Goal: Task Accomplishment & Management: Use online tool/utility

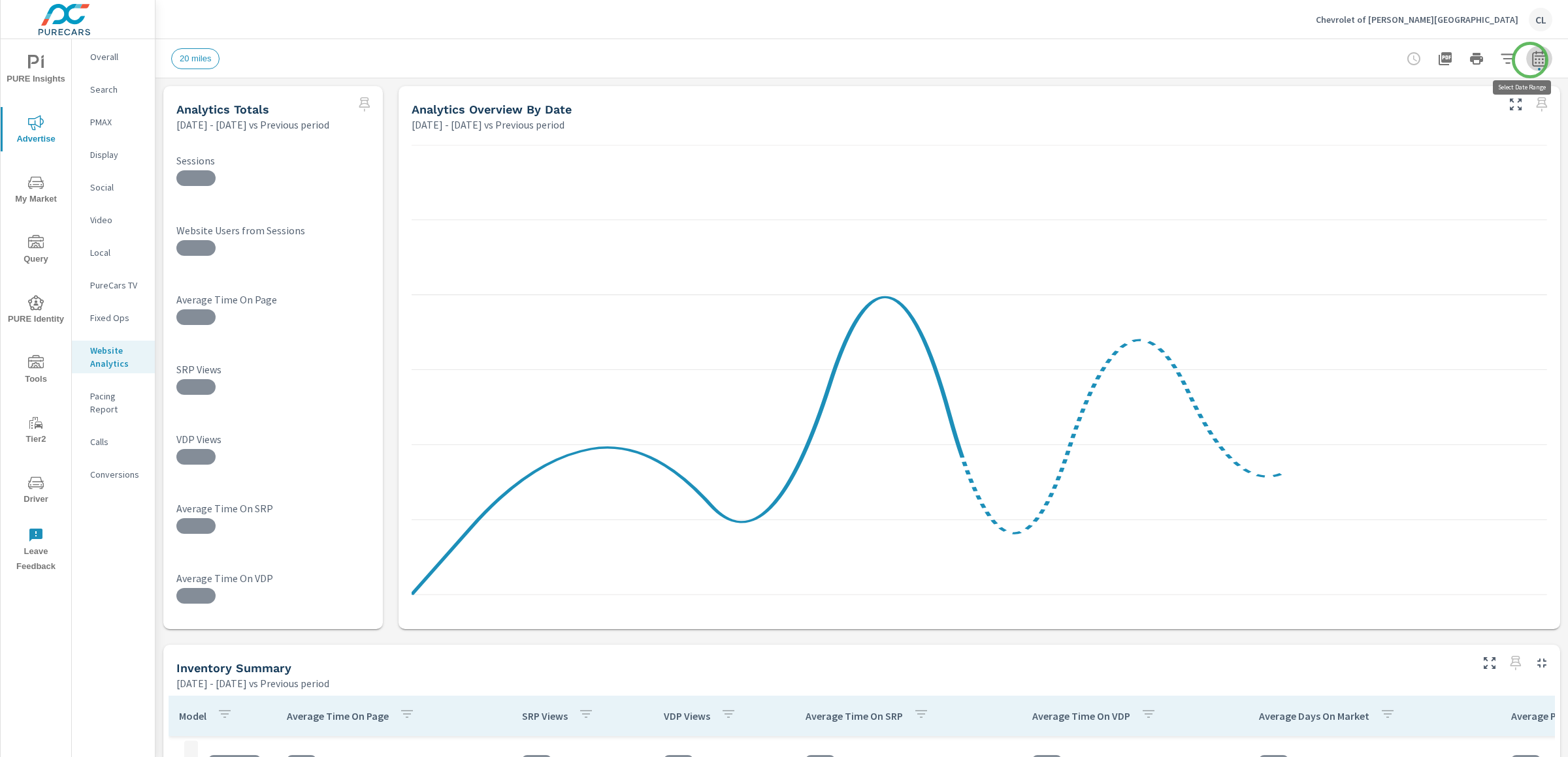
click at [1531, 60] on icon "button" at bounding box center [1538, 58] width 15 height 15
select select "Previous period"
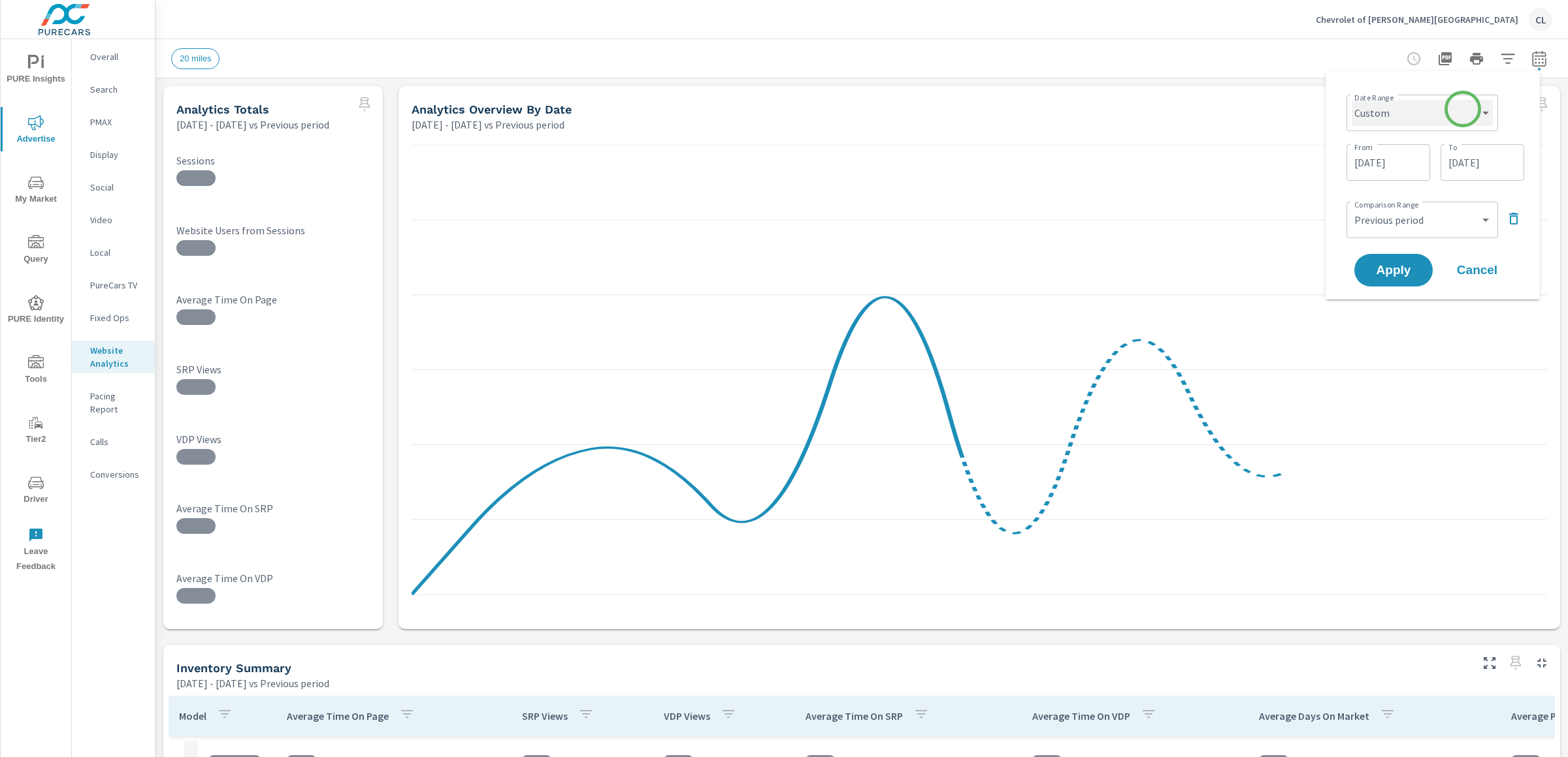
click at [1461, 112] on select "Custom [DATE] Last week Last 7 days Last 14 days Last 30 days Last 45 days Last…" at bounding box center [1422, 113] width 141 height 26
click at [1351, 100] on select "Custom [DATE] Last week Last 7 days Last 14 days Last 30 days Last 45 days Last…" at bounding box center [1422, 113] width 141 height 26
select select "Last month"
click at [1379, 219] on span "Apply" at bounding box center [1394, 221] width 54 height 12
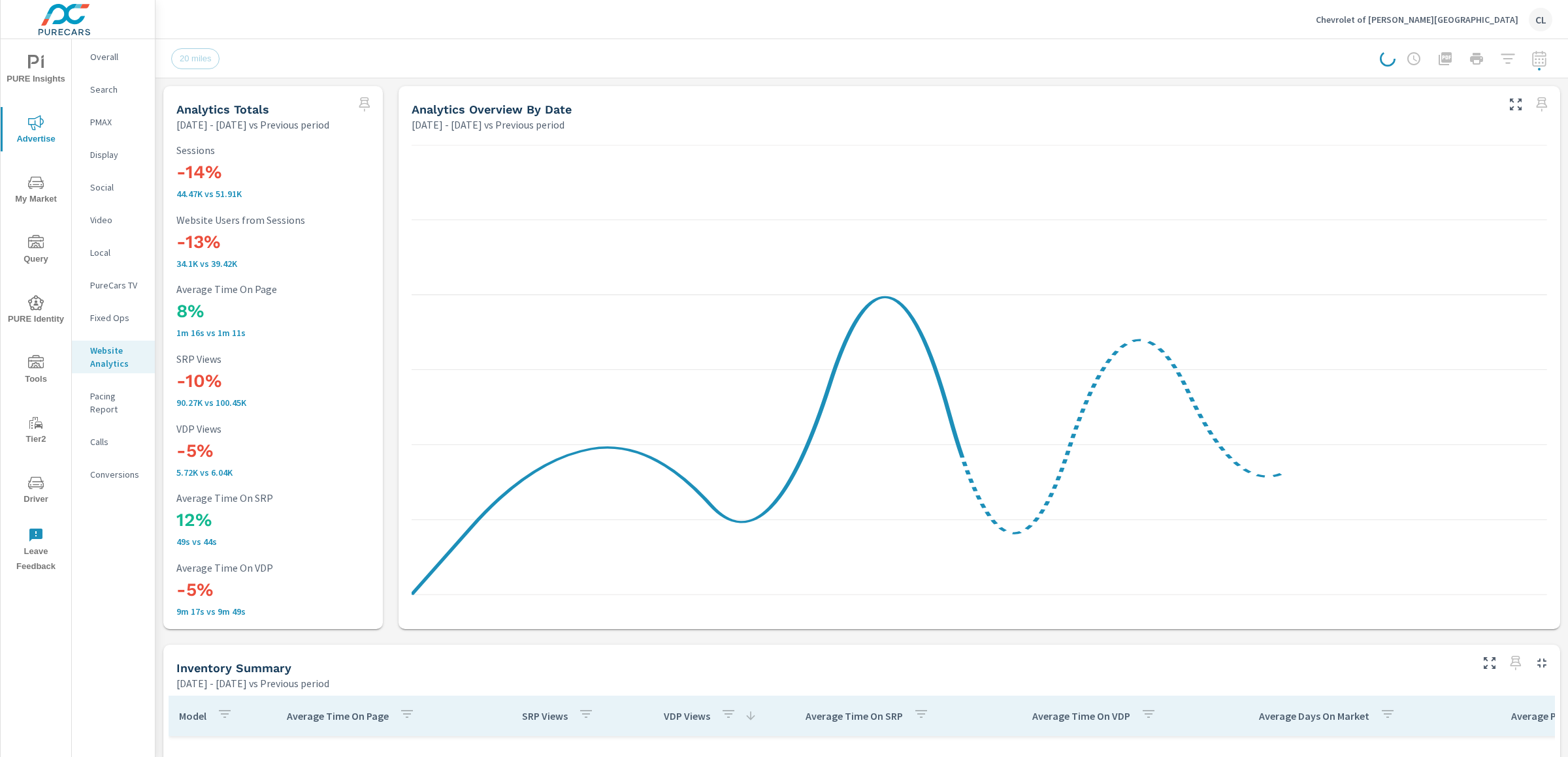
scroll to position [392, 0]
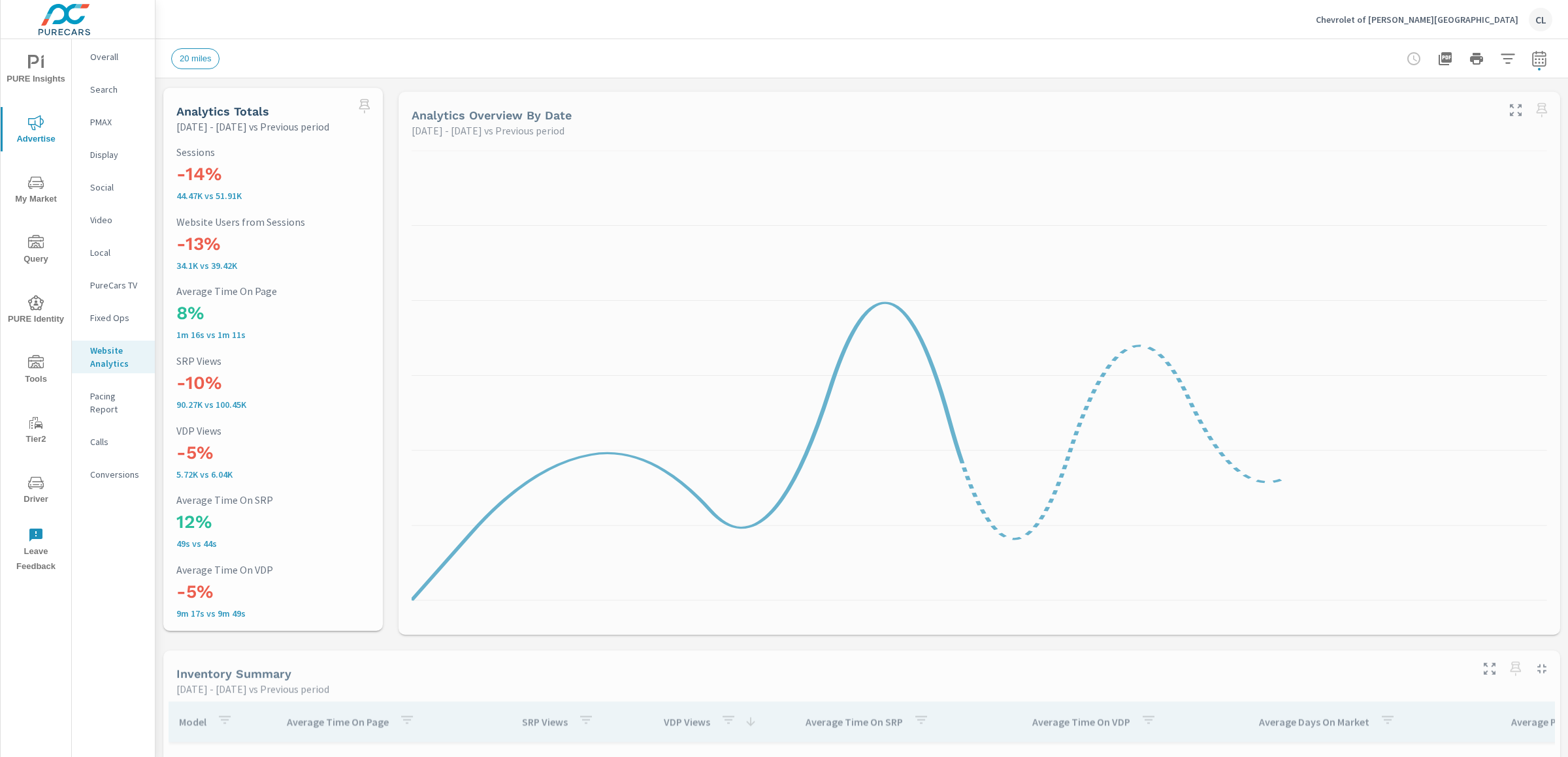
scroll to position [392, 0]
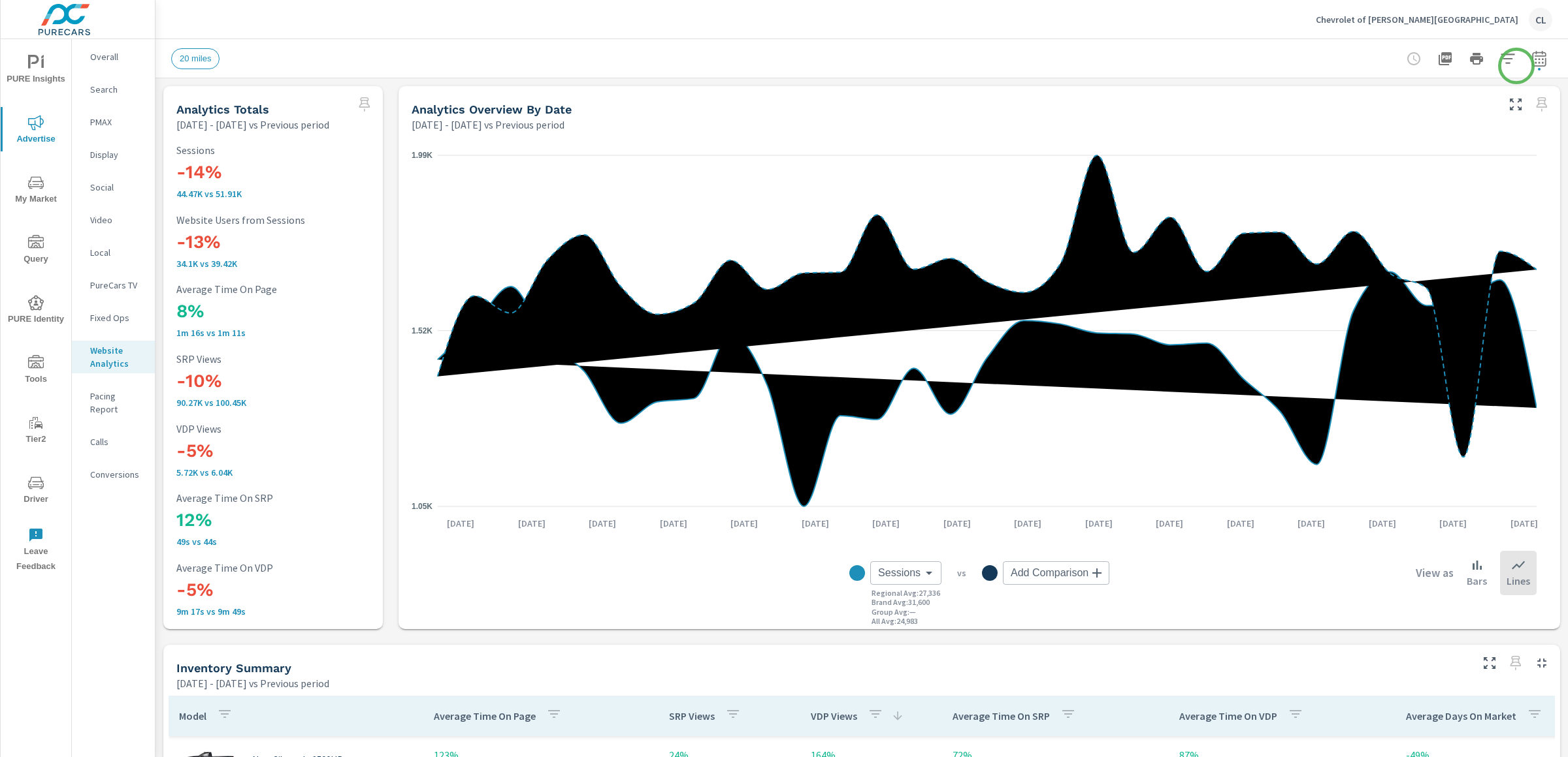
click at [1532, 62] on icon "button" at bounding box center [1538, 58] width 13 height 15
select select "Previous period"
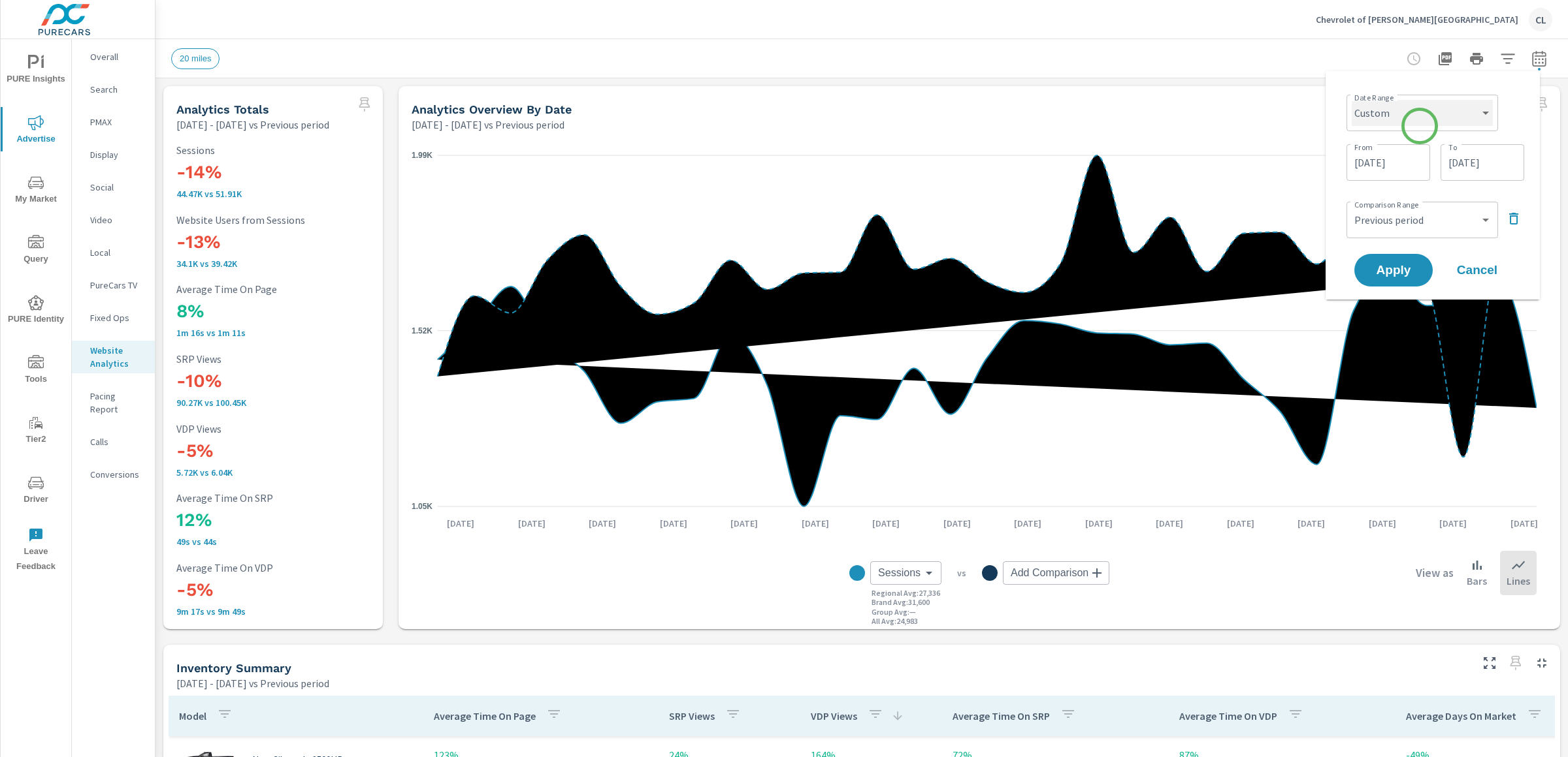
click at [1419, 113] on select "Custom [DATE] Last week Last 7 days Last 14 days Last 30 days Last 45 days Last…" at bounding box center [1422, 113] width 141 height 26
click at [1351, 100] on select "Custom [DATE] Last week Last 7 days Last 14 days Last 30 days Last 45 days Last…" at bounding box center [1422, 113] width 141 height 26
select select "Last month"
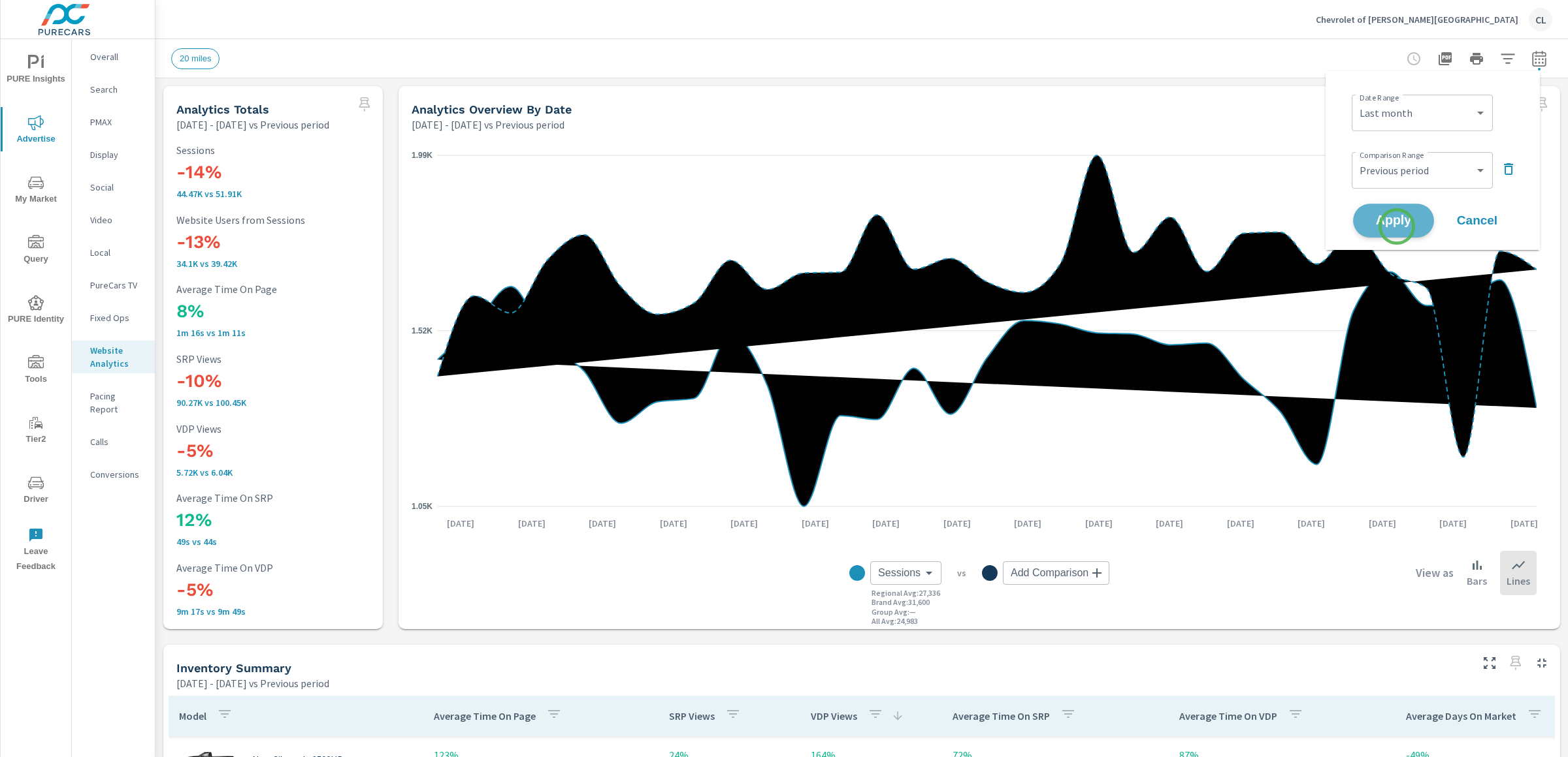
click at [1396, 227] on span "Apply" at bounding box center [1394, 221] width 54 height 12
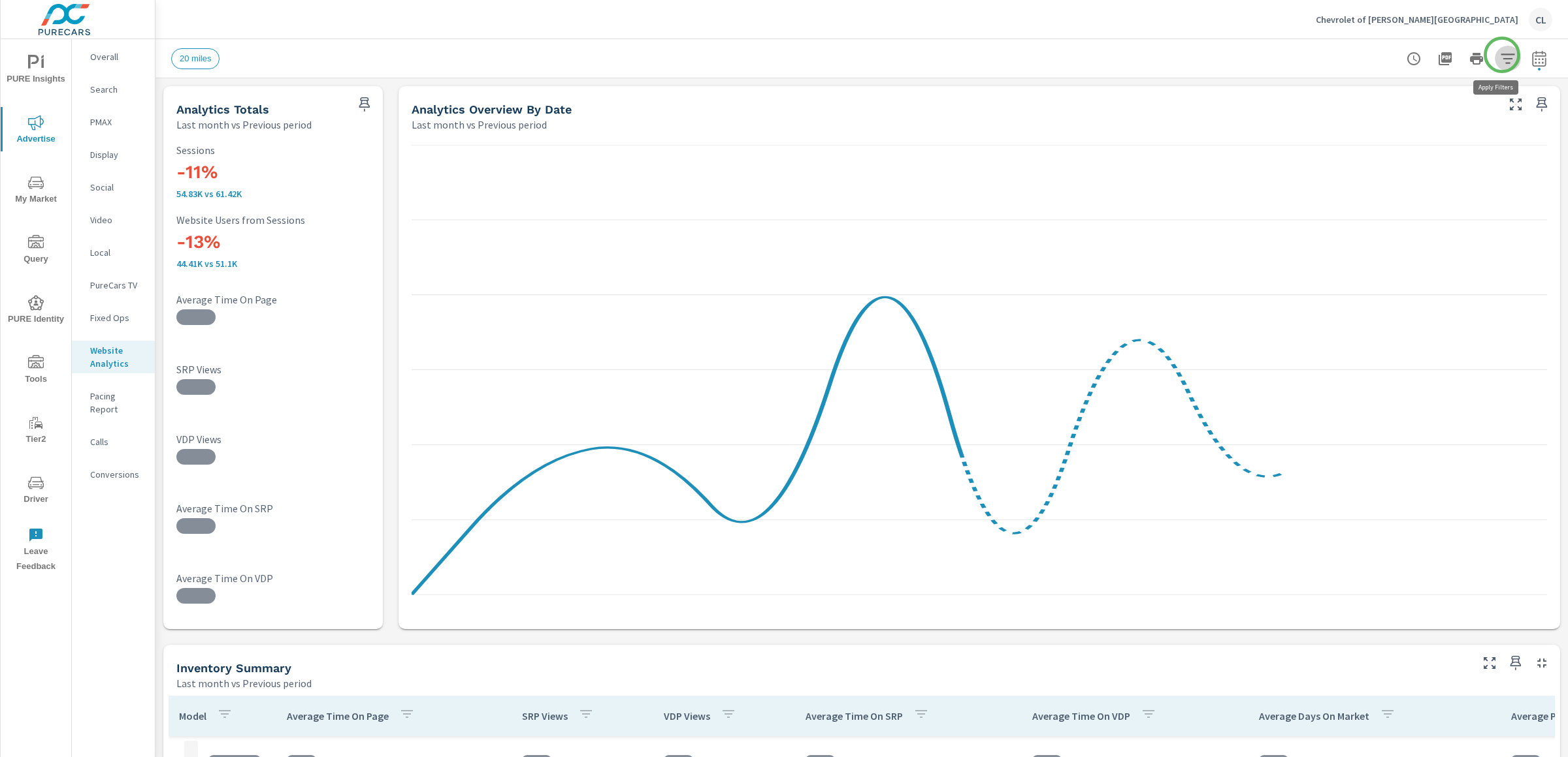
click at [1502, 56] on button "button" at bounding box center [1507, 58] width 26 height 26
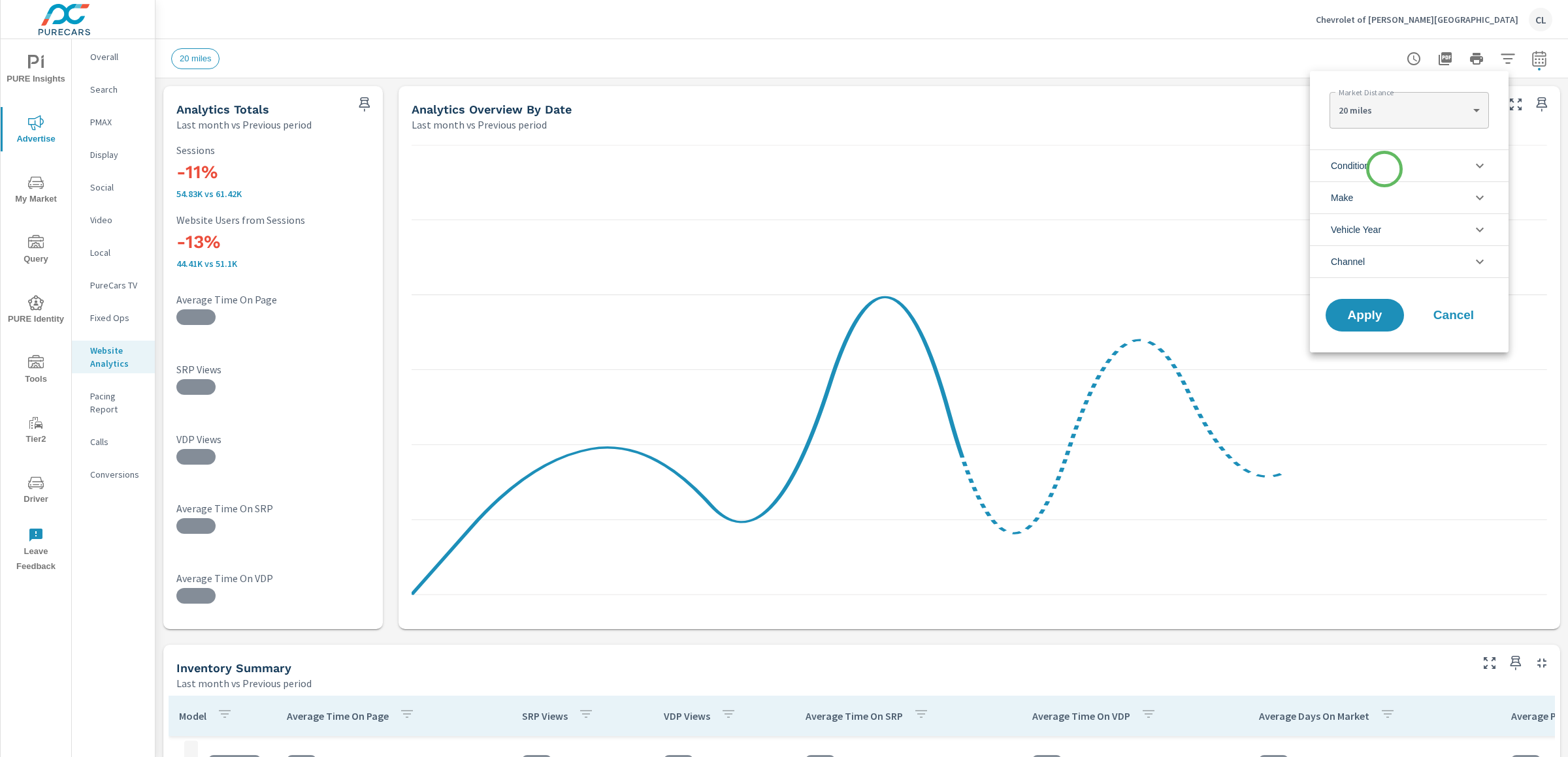
click at [1384, 169] on li "Condition" at bounding box center [1409, 166] width 199 height 32
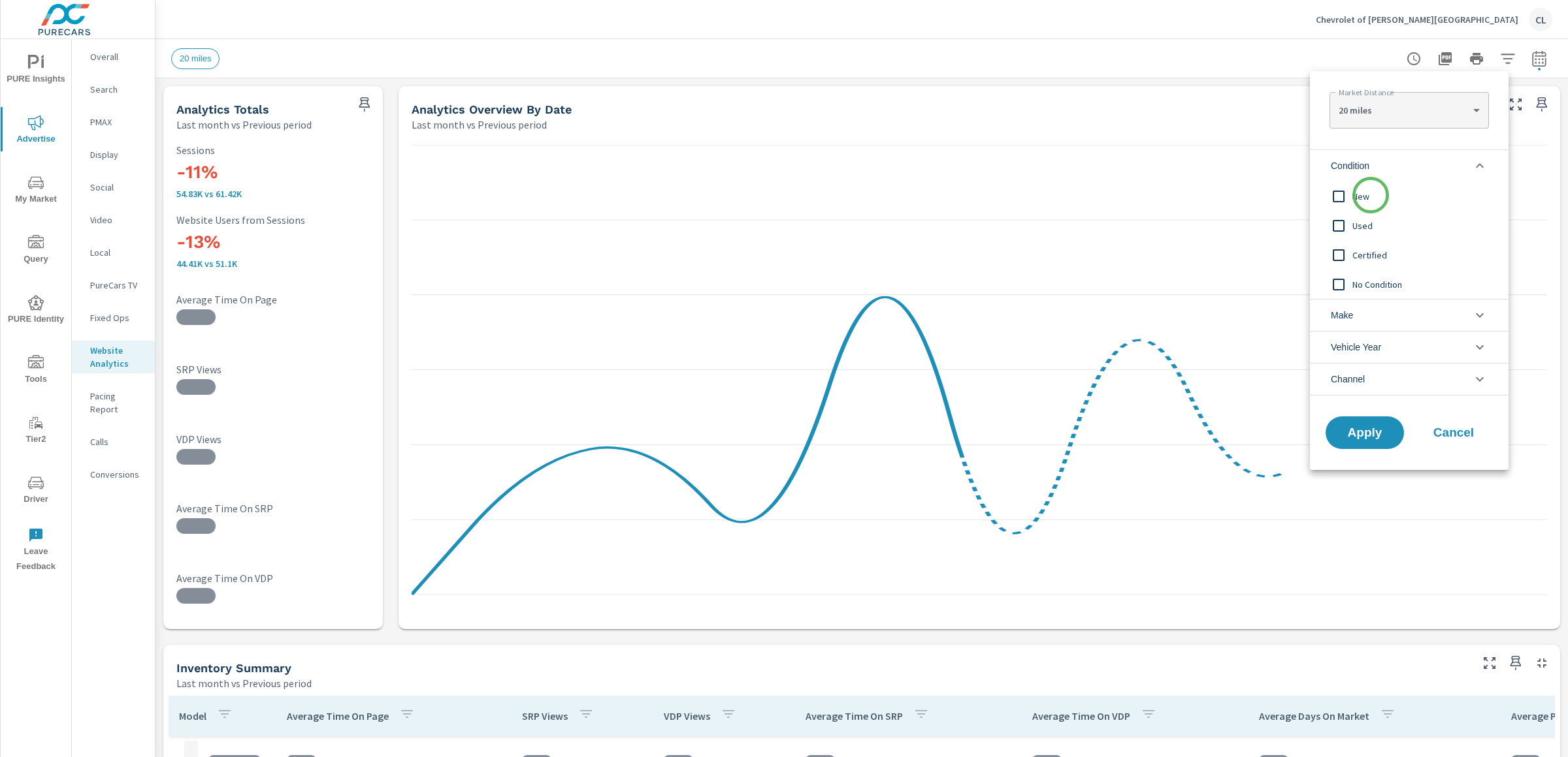
click at [1371, 195] on span "New" at bounding box center [1423, 196] width 143 height 15
click at [1371, 311] on li "Make" at bounding box center [1409, 315] width 199 height 32
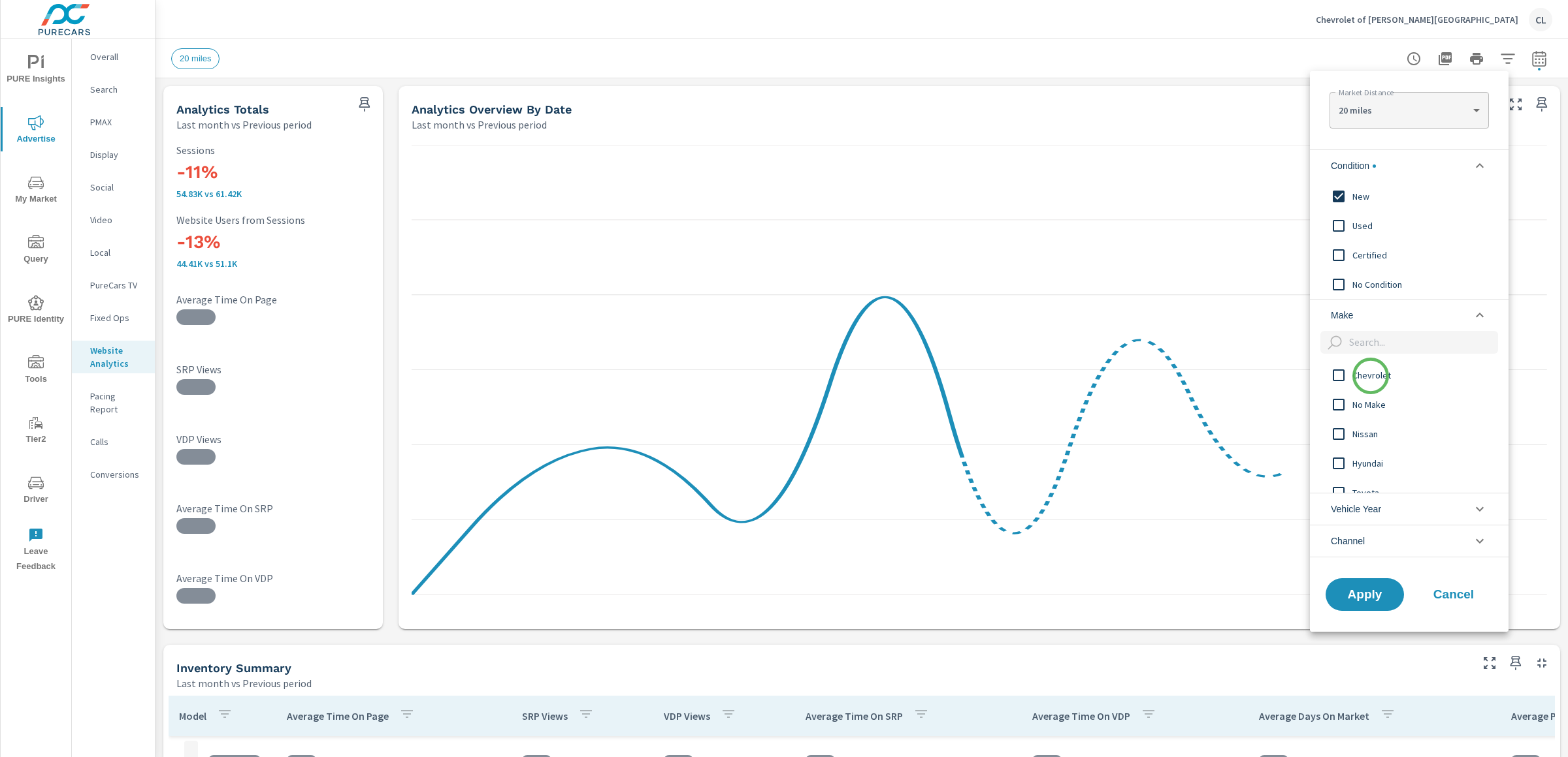
click at [1371, 378] on span "Chevrolet" at bounding box center [1423, 375] width 143 height 15
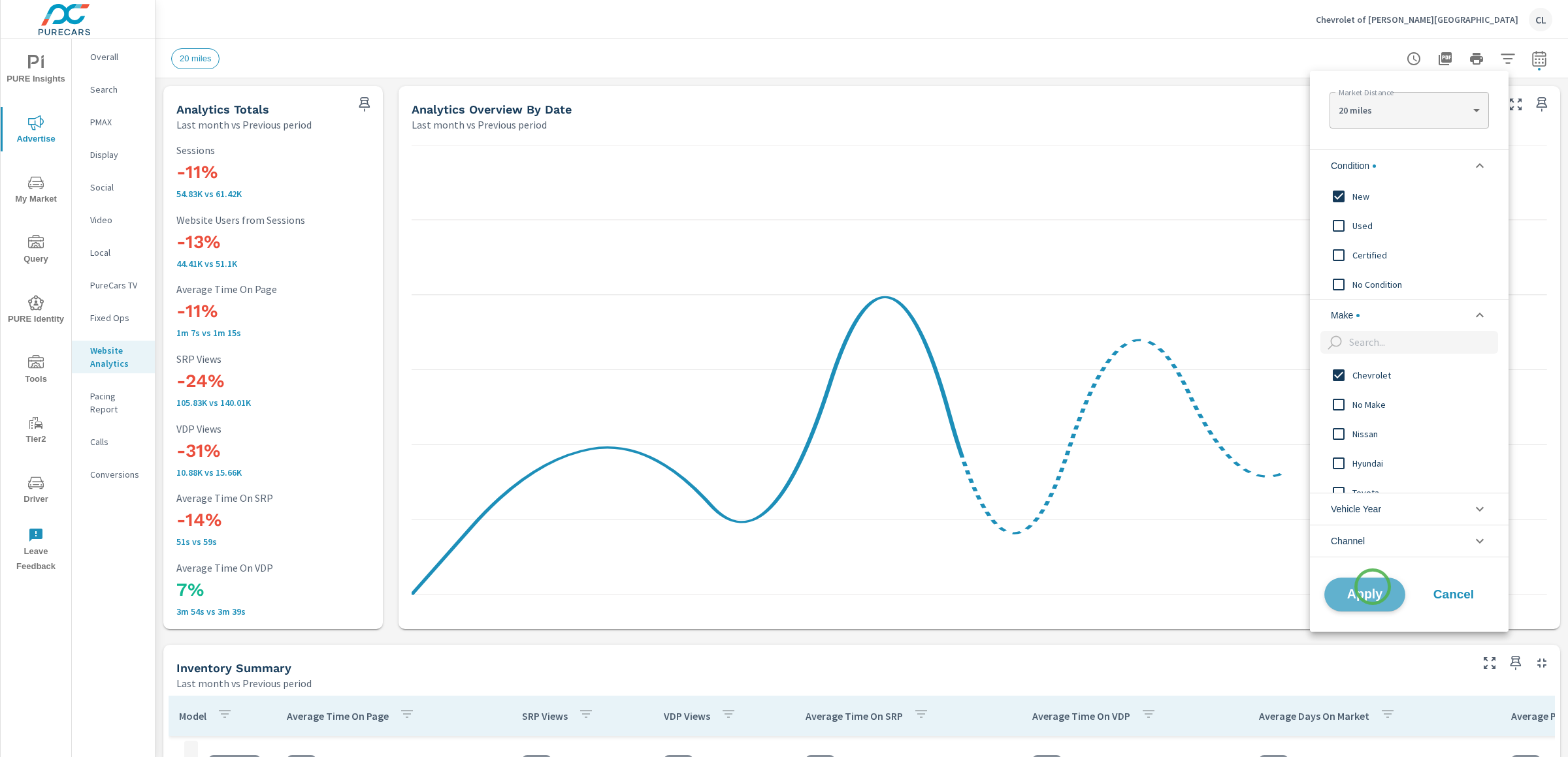
click at [1372, 588] on span "Apply" at bounding box center [1365, 594] width 54 height 12
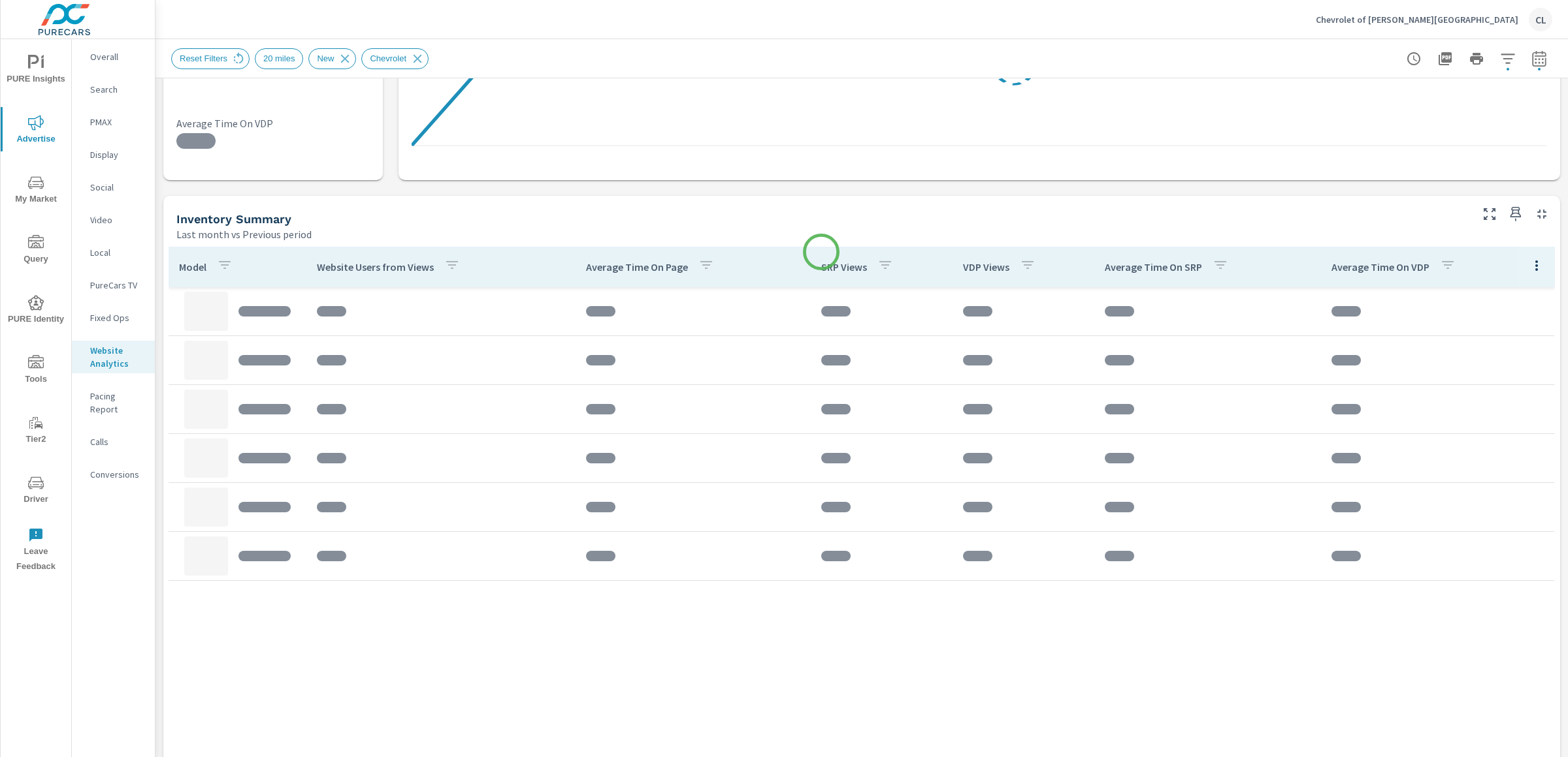
scroll to position [461, 0]
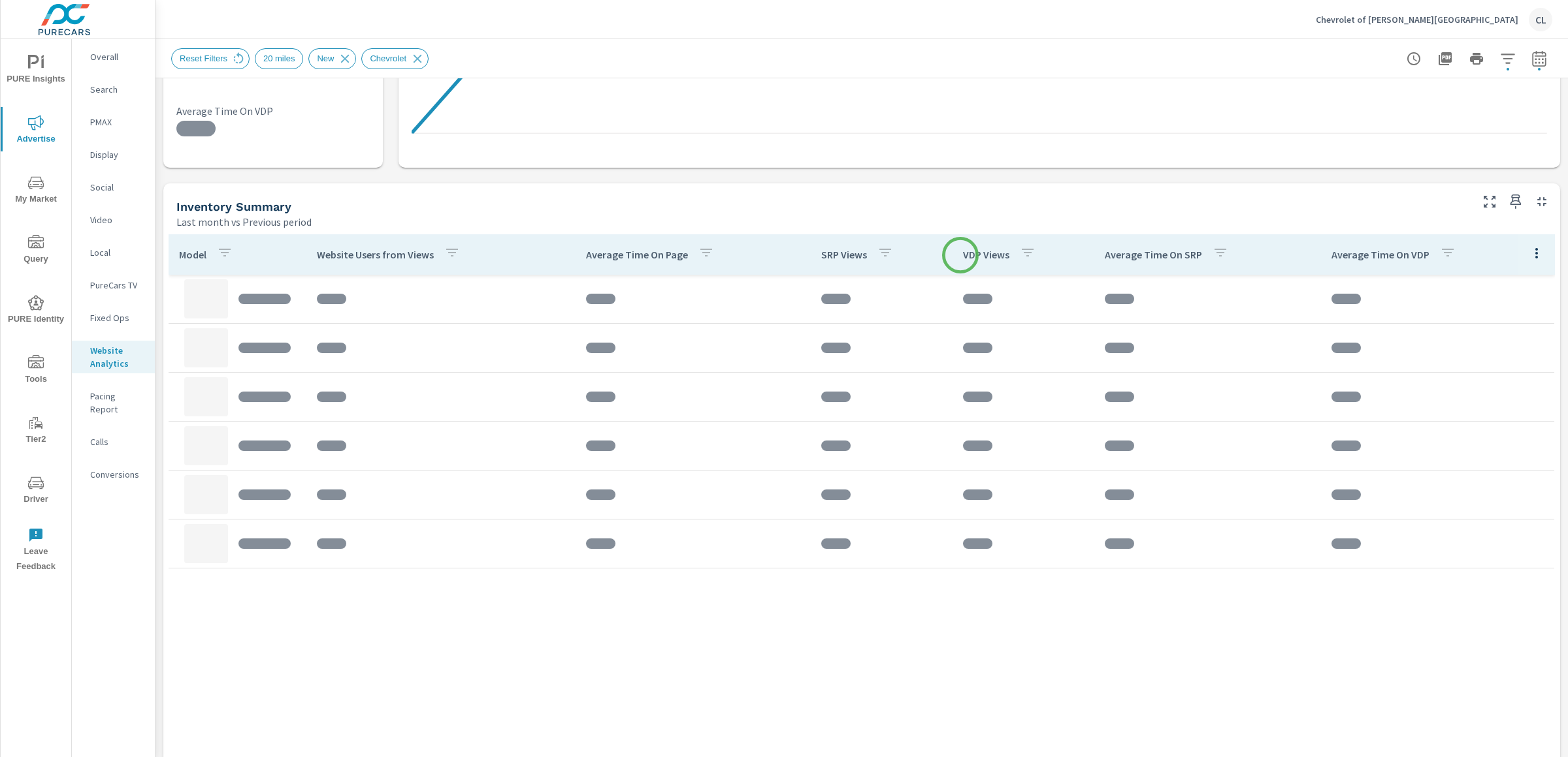
click at [963, 255] on p "VDP Views" at bounding box center [986, 254] width 46 height 13
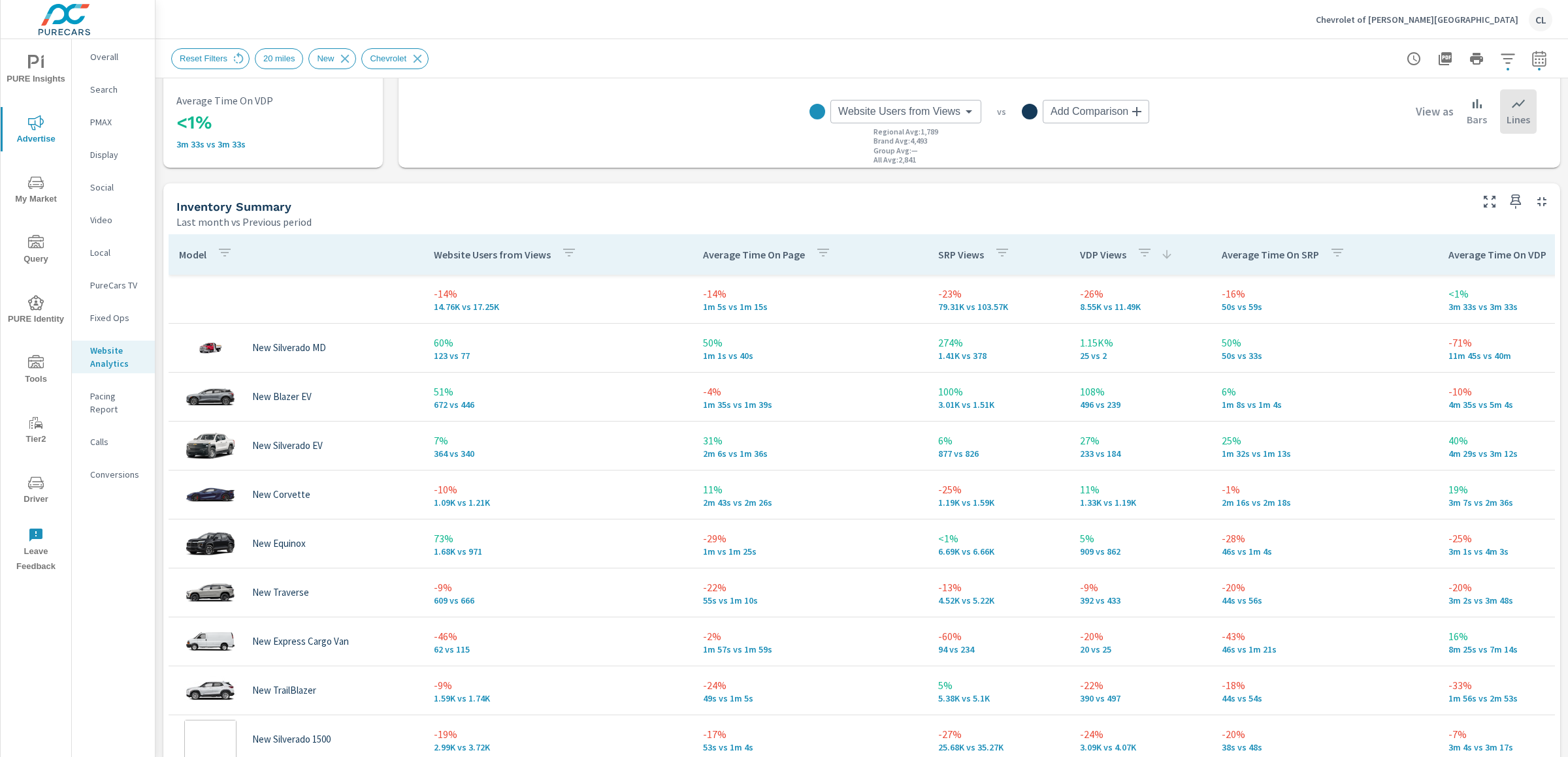
scroll to position [278, 0]
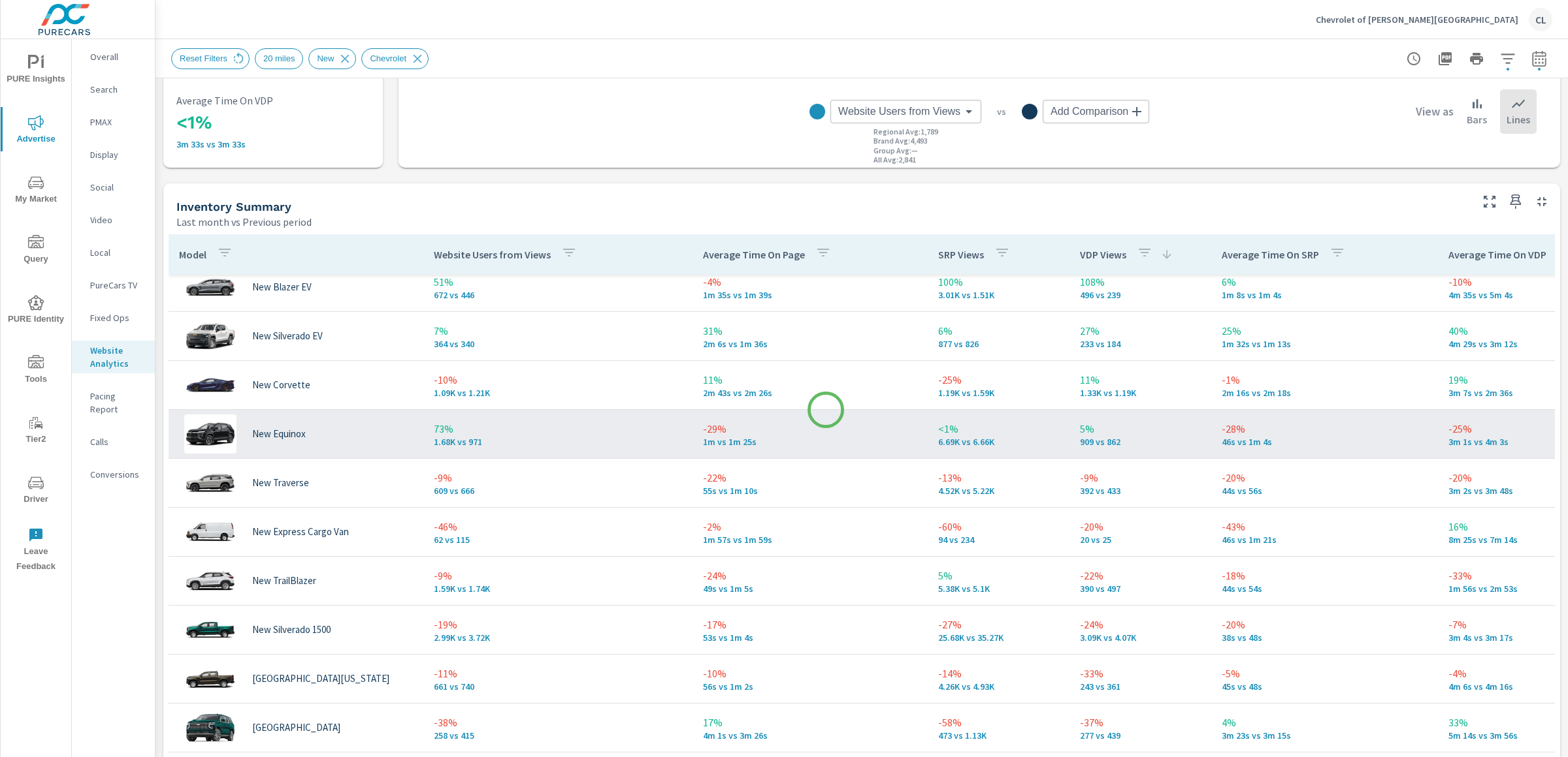
scroll to position [56, 0]
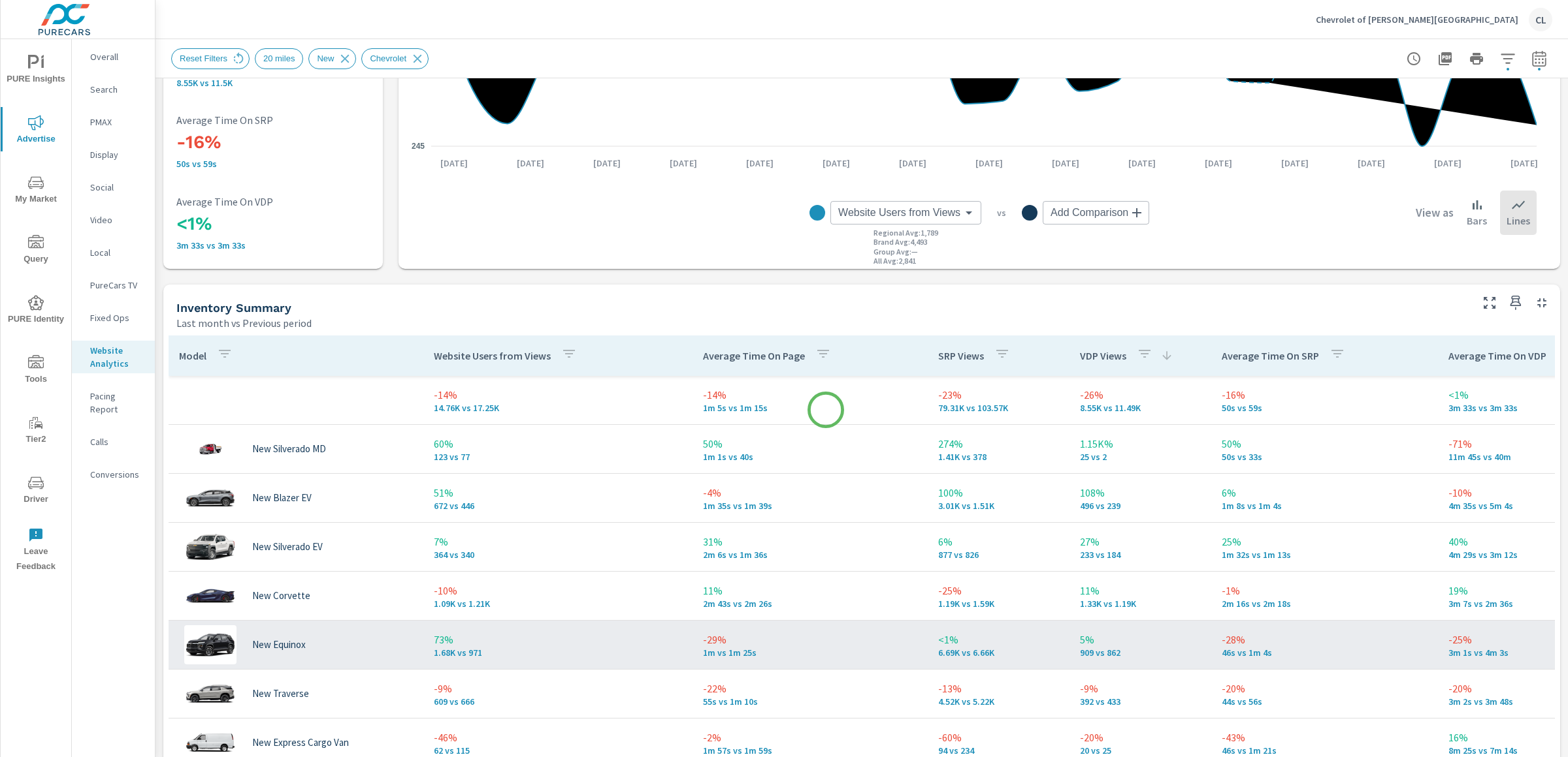
scroll to position [341, 0]
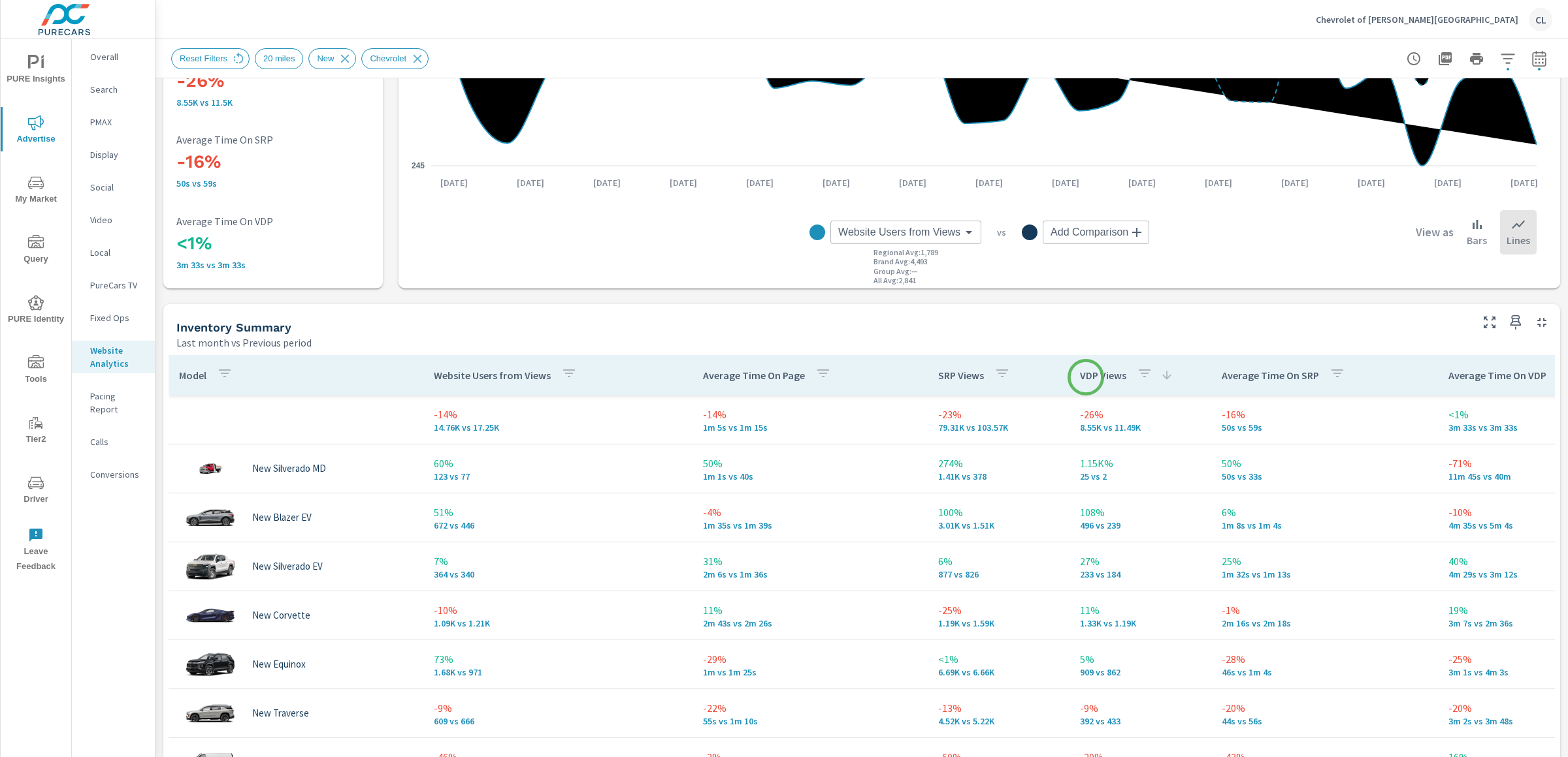
click at [1090, 376] on p "VDP Views" at bounding box center [1102, 375] width 46 height 13
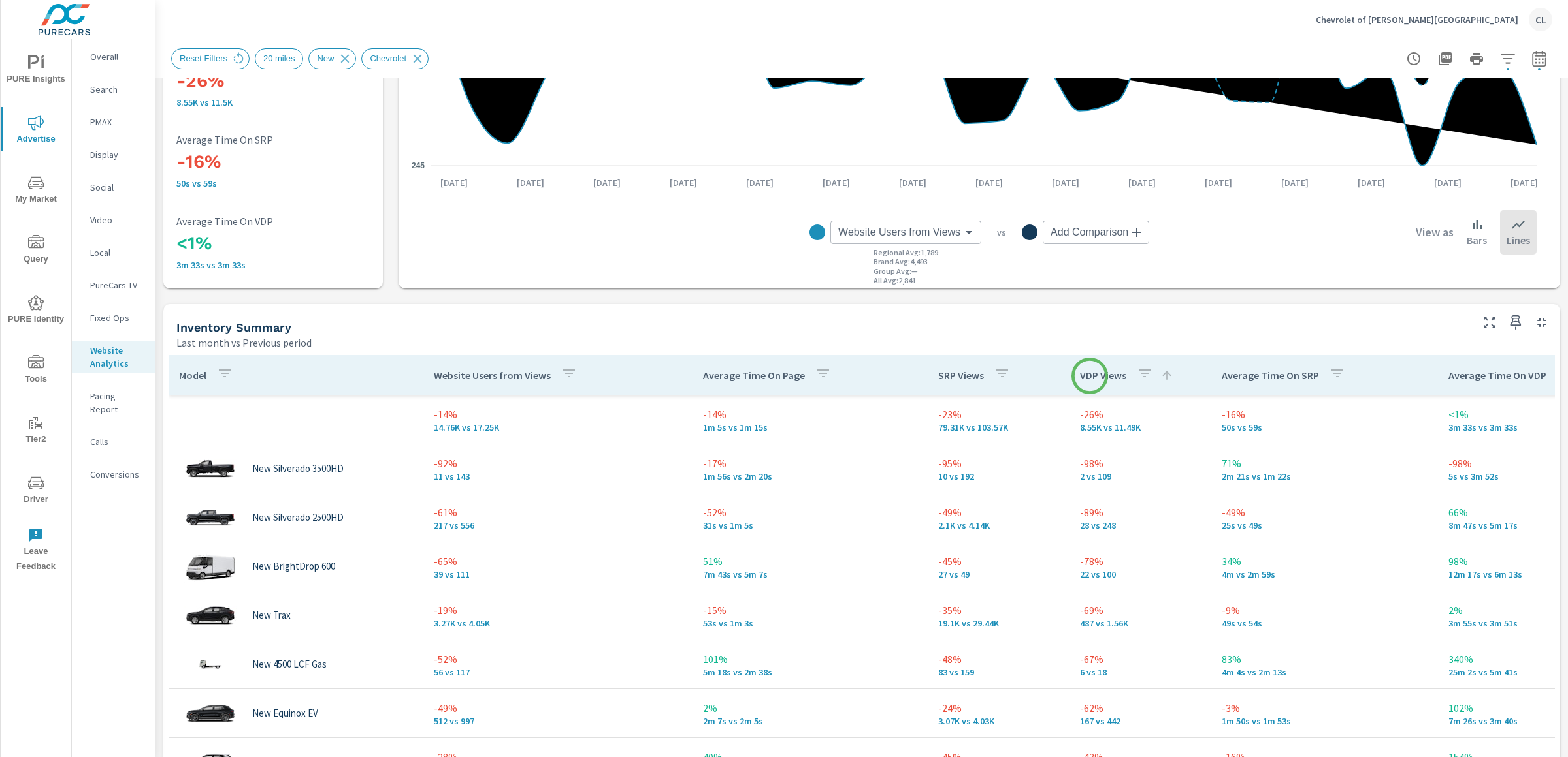
click at [1090, 376] on p "VDP Views" at bounding box center [1102, 375] width 46 height 13
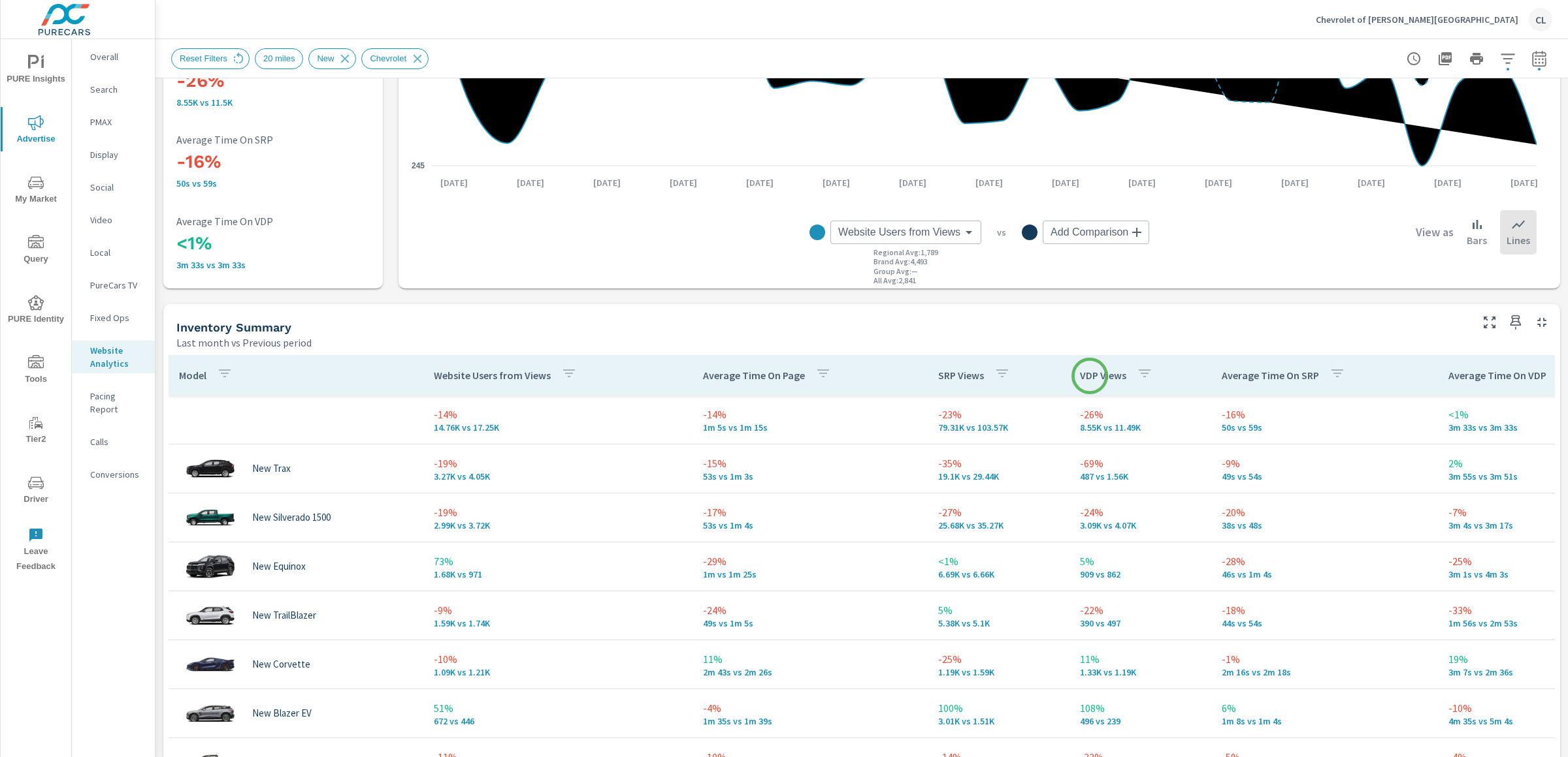
click at [1090, 376] on p "VDP Views" at bounding box center [1102, 375] width 46 height 13
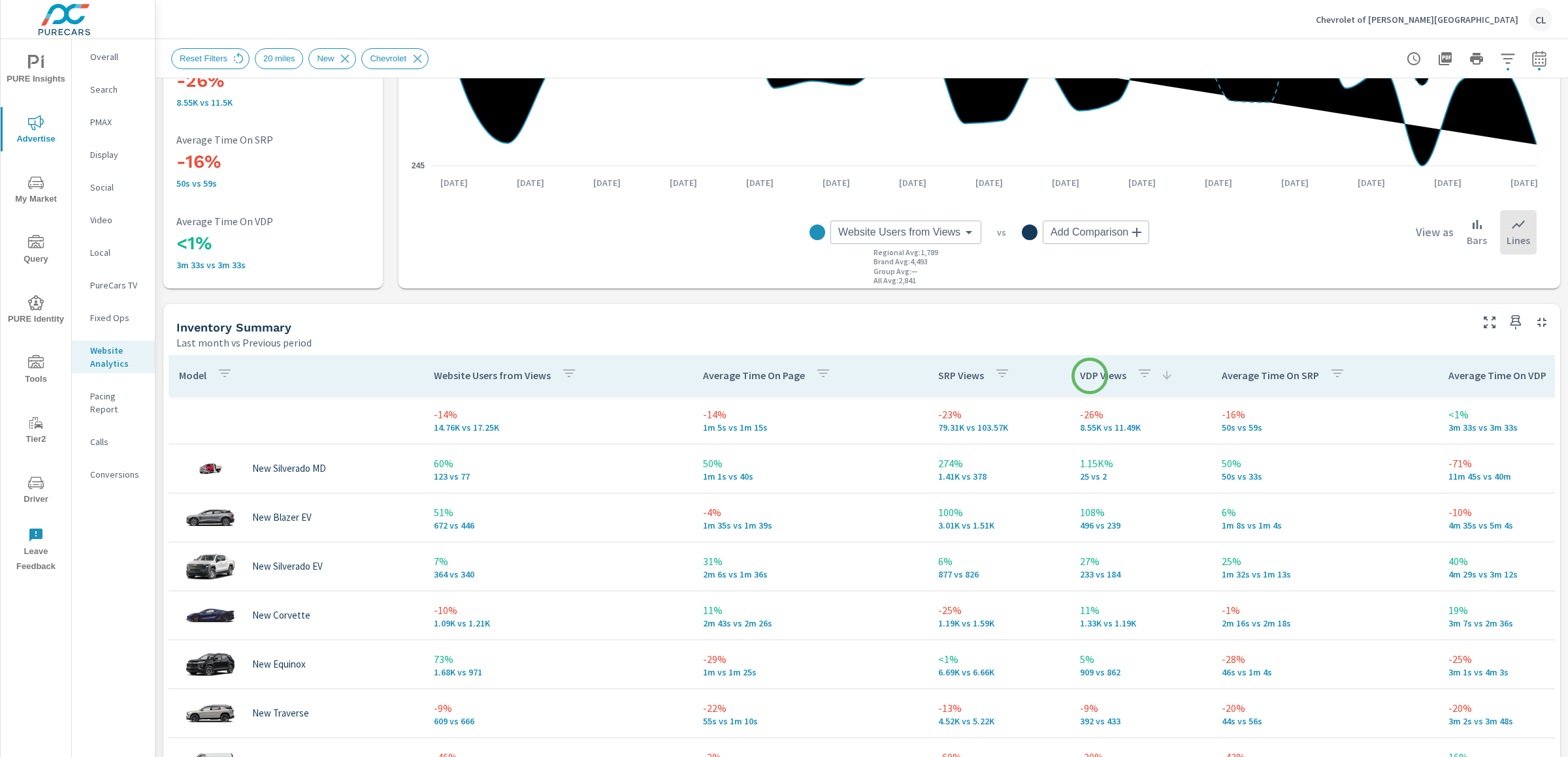
click at [1090, 376] on p "VDP Views" at bounding box center [1102, 375] width 46 height 13
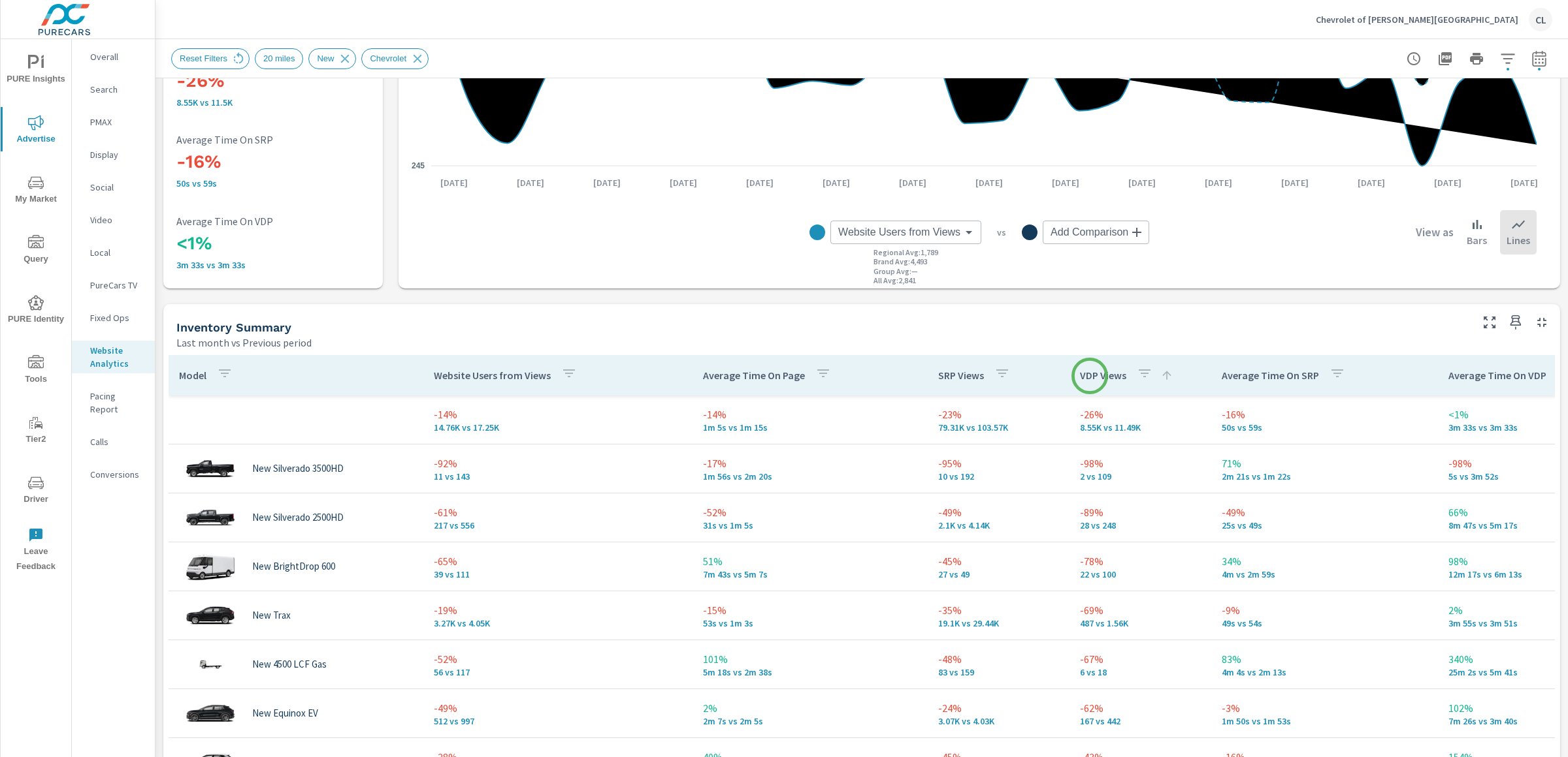
click at [1090, 376] on p "VDP Views" at bounding box center [1102, 375] width 46 height 13
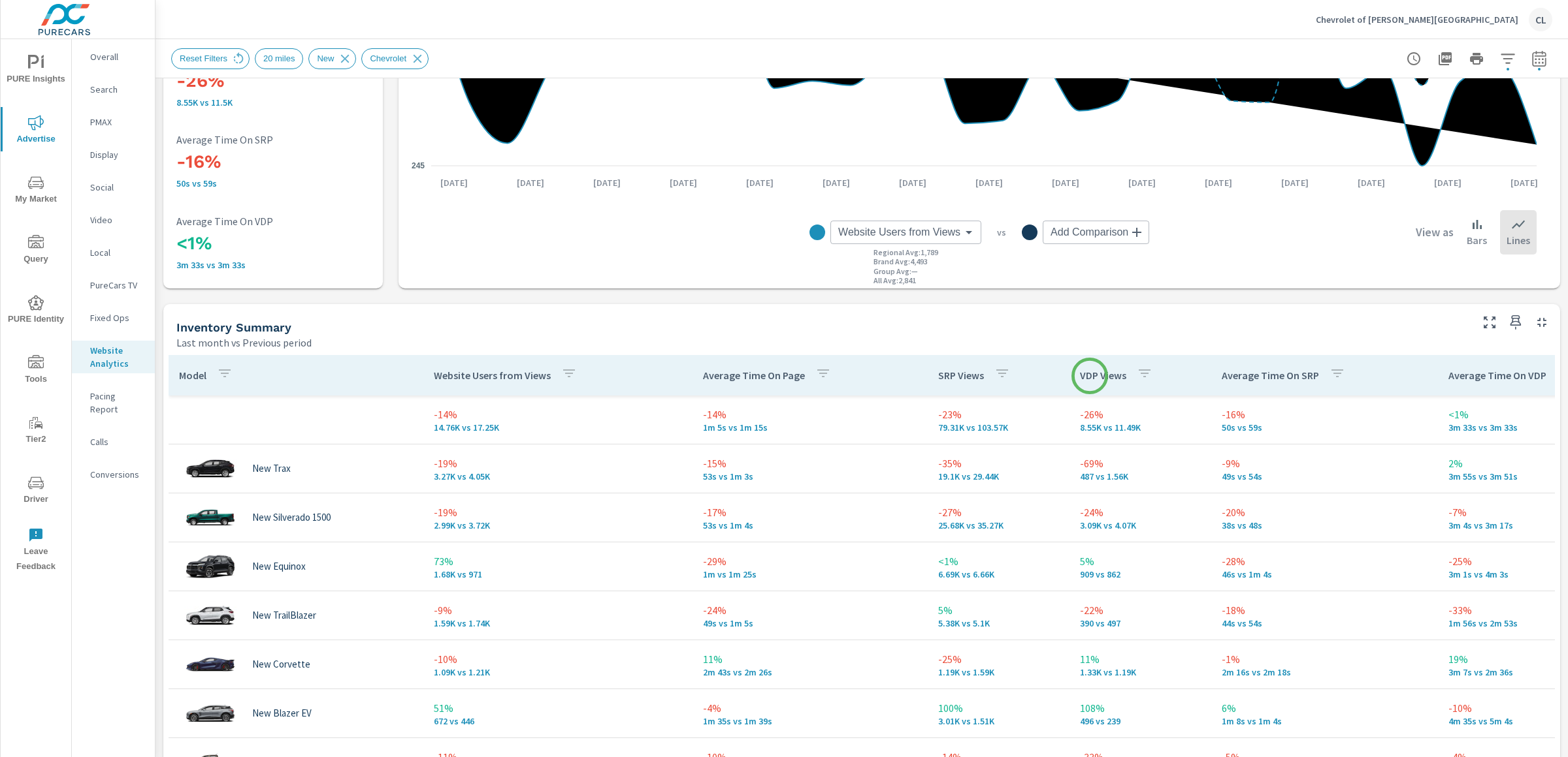
click at [1090, 376] on p "VDP Views" at bounding box center [1102, 375] width 46 height 13
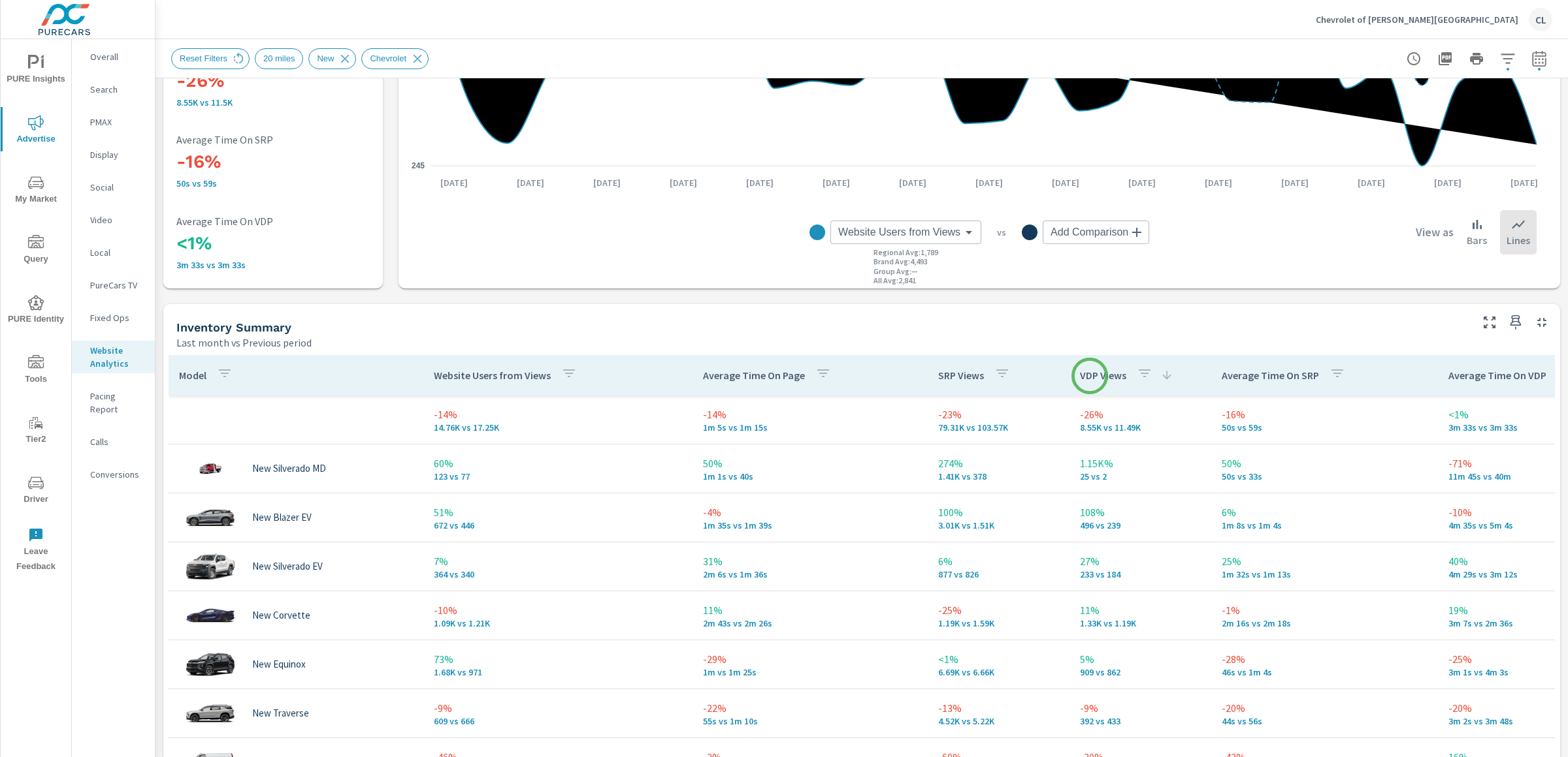
click at [1090, 376] on p "VDP Views" at bounding box center [1102, 375] width 46 height 13
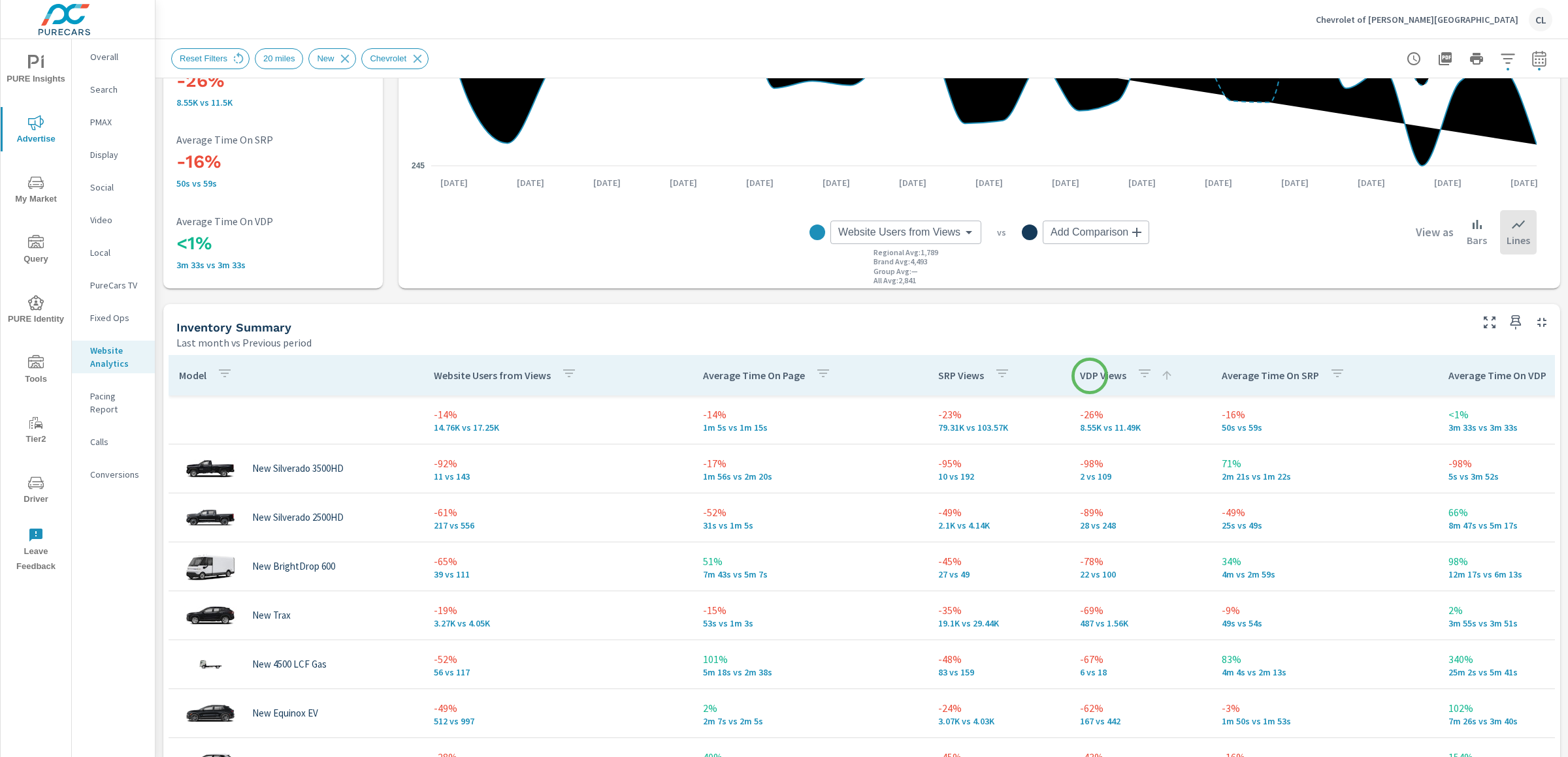
click at [1090, 376] on p "VDP Views" at bounding box center [1102, 375] width 46 height 13
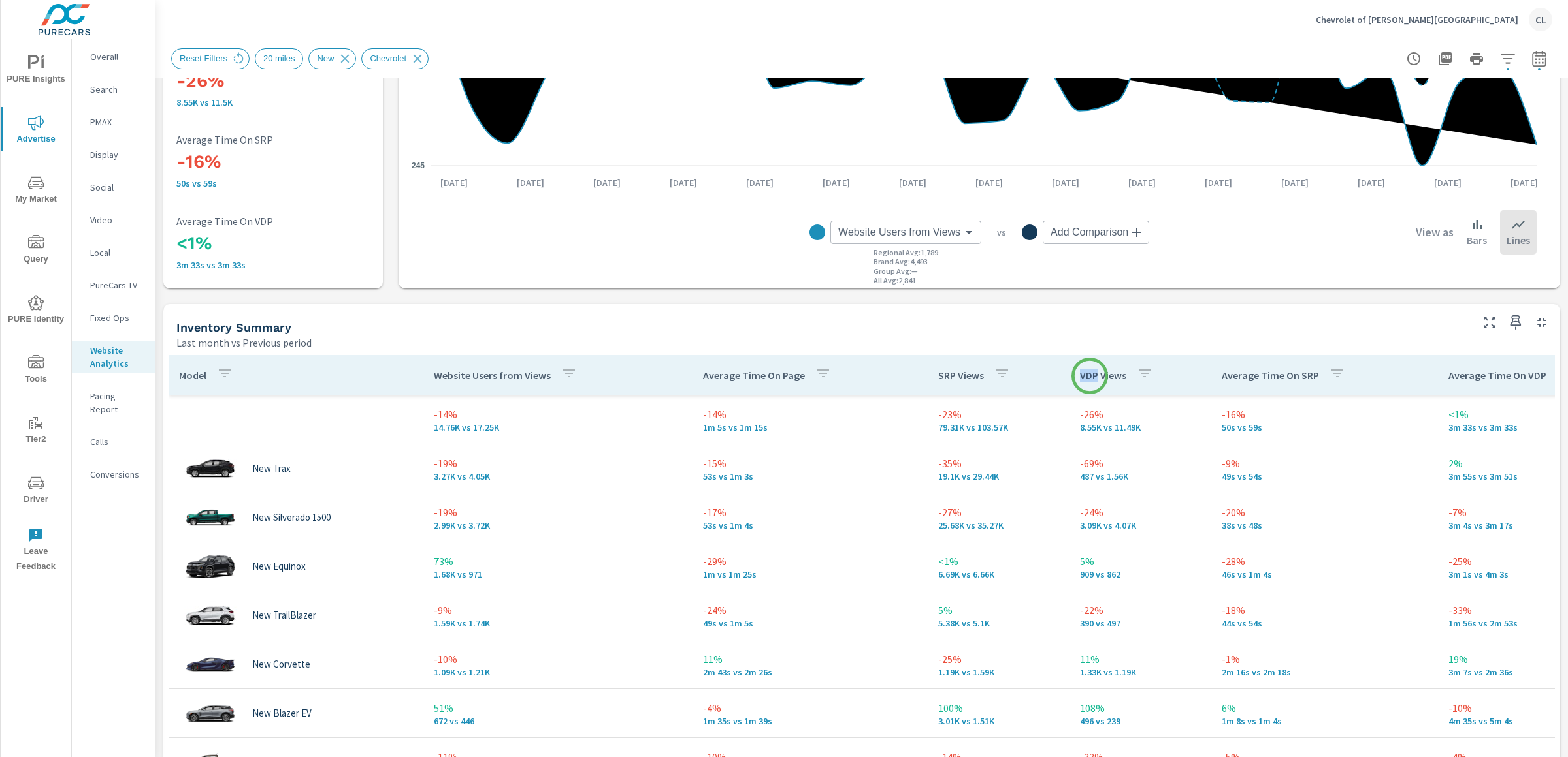
click at [1090, 376] on p "VDP Views" at bounding box center [1102, 375] width 46 height 13
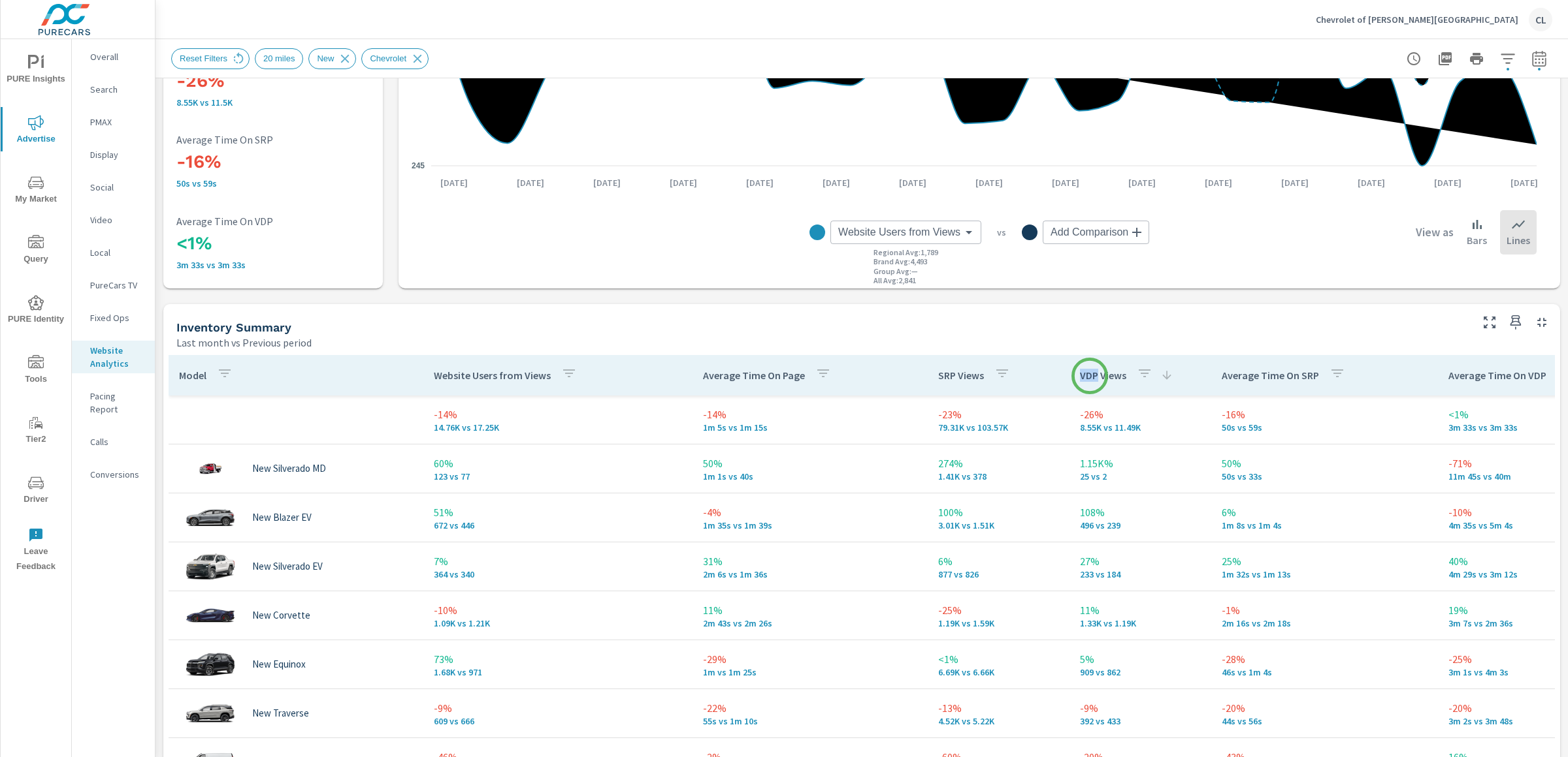
click at [1090, 376] on p "VDP Views" at bounding box center [1102, 375] width 46 height 13
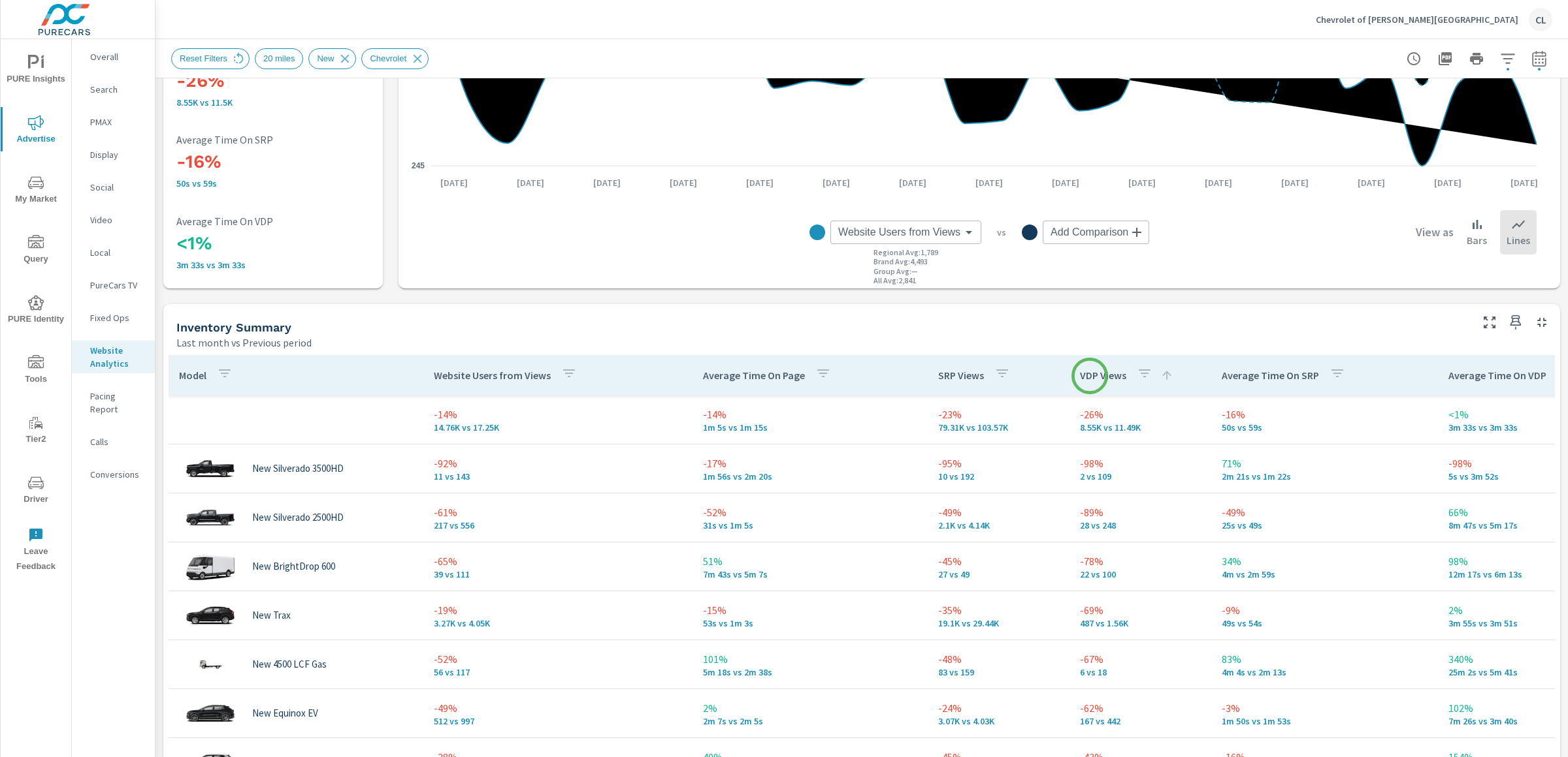
click at [1090, 376] on p "VDP Views" at bounding box center [1102, 375] width 46 height 13
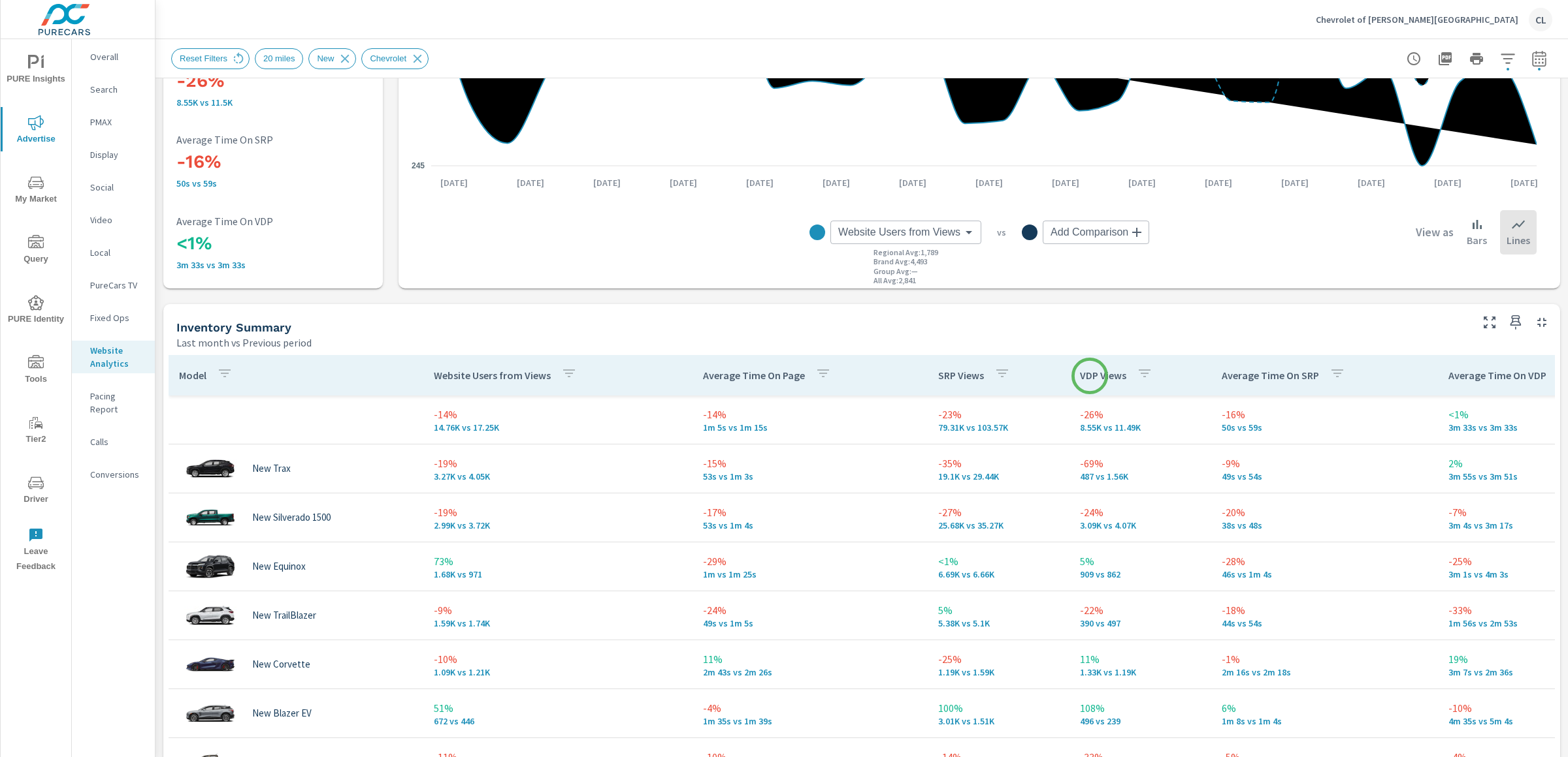
click at [1090, 376] on p "VDP Views" at bounding box center [1102, 375] width 46 height 13
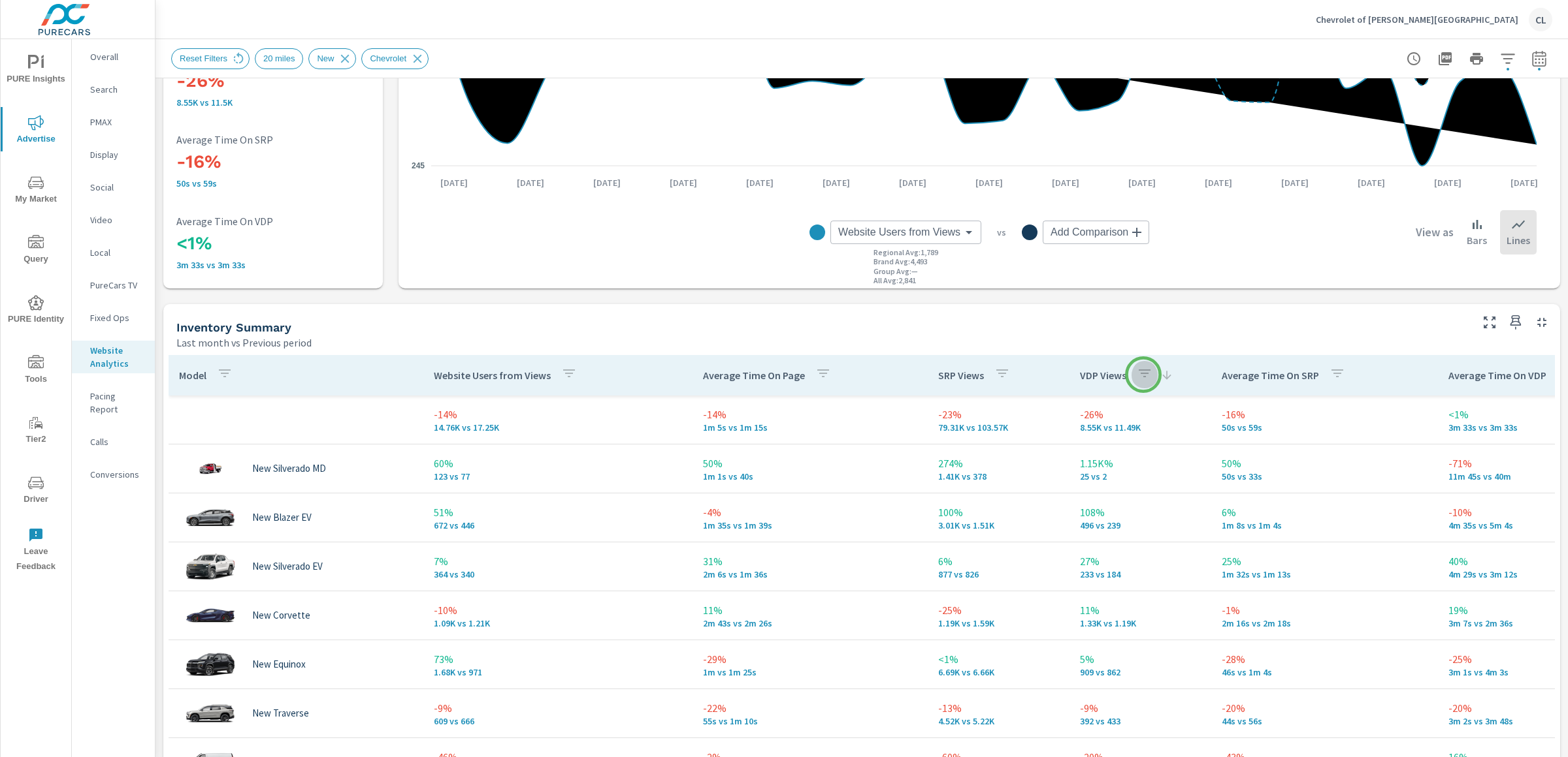
click at [1143, 375] on icon "button" at bounding box center [1144, 373] width 15 height 15
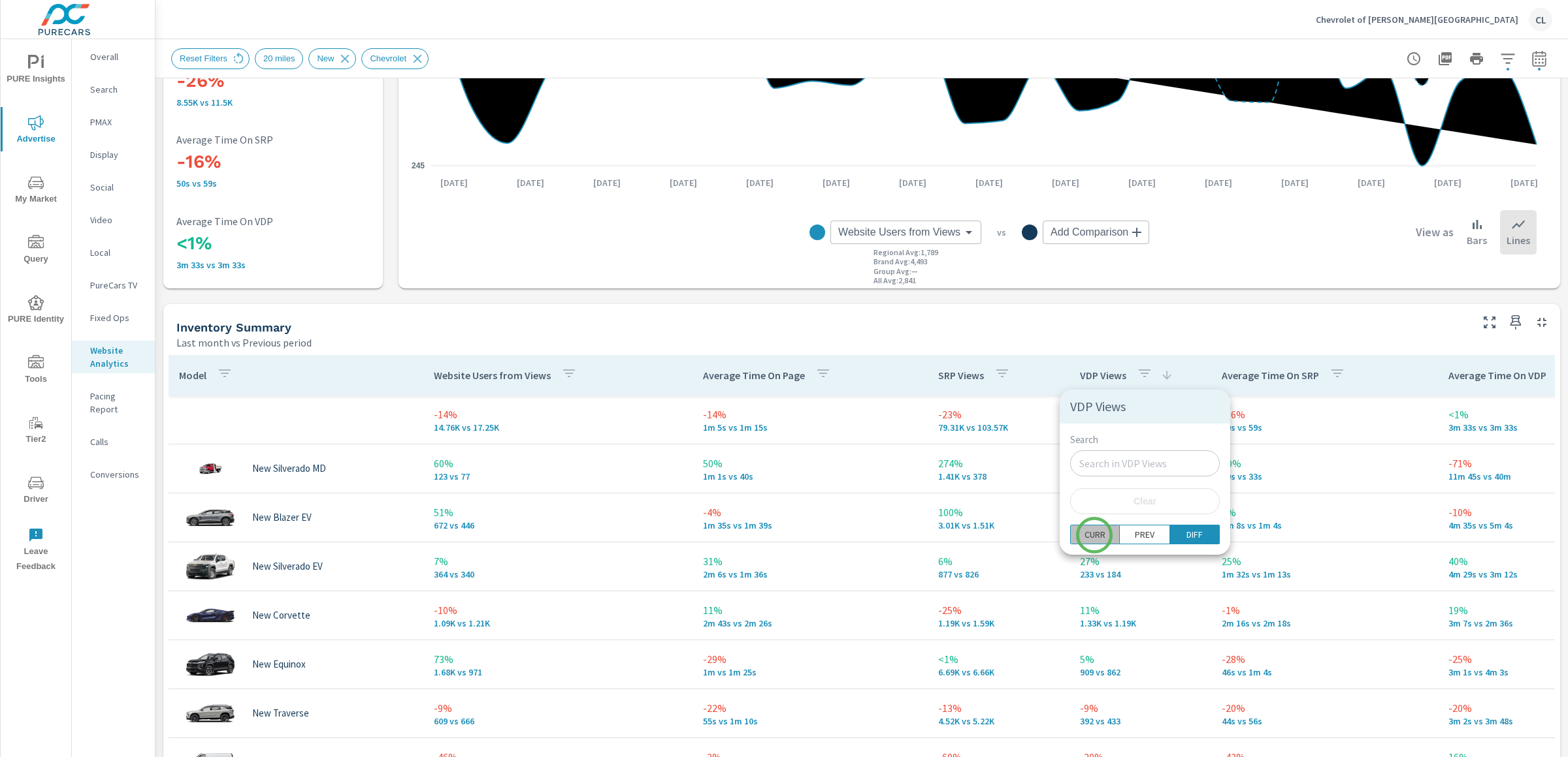
click at [1094, 535] on p "CURR" at bounding box center [1094, 534] width 21 height 13
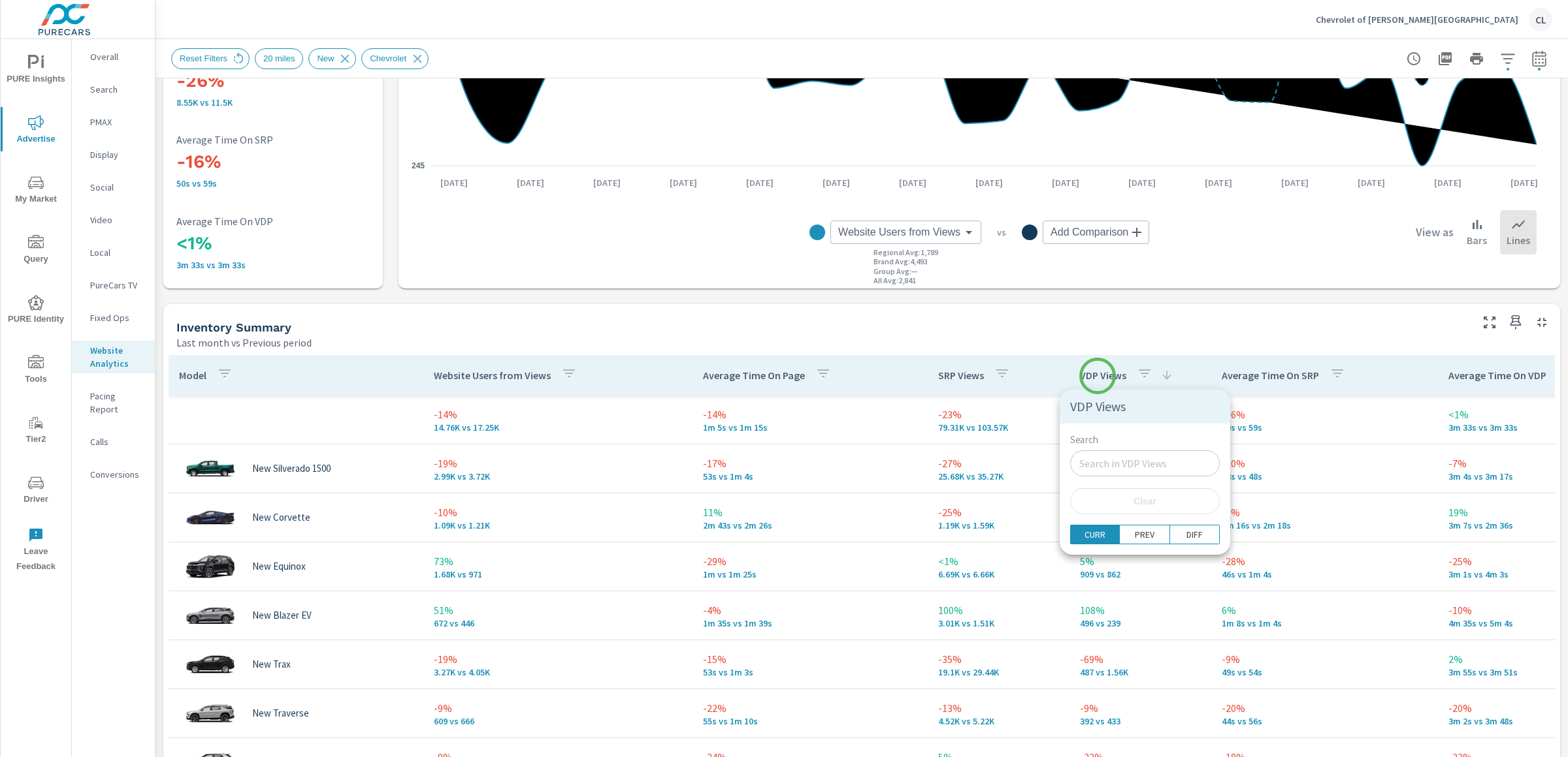
click at [1098, 376] on div at bounding box center [784, 378] width 1568 height 757
click at [1096, 375] on p "VDP Views" at bounding box center [1102, 375] width 46 height 13
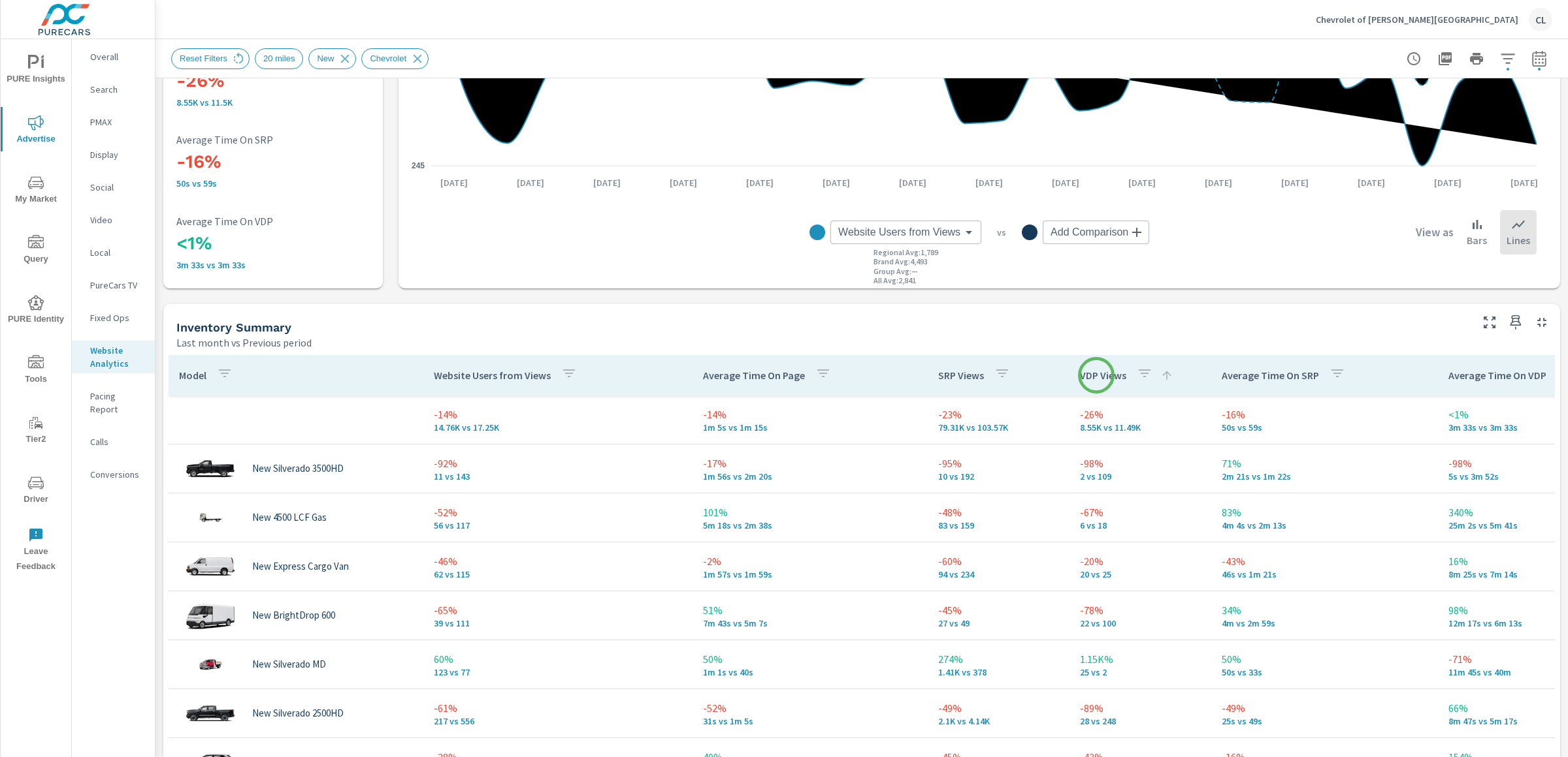
click at [1096, 375] on p "VDP Views" at bounding box center [1102, 375] width 46 height 13
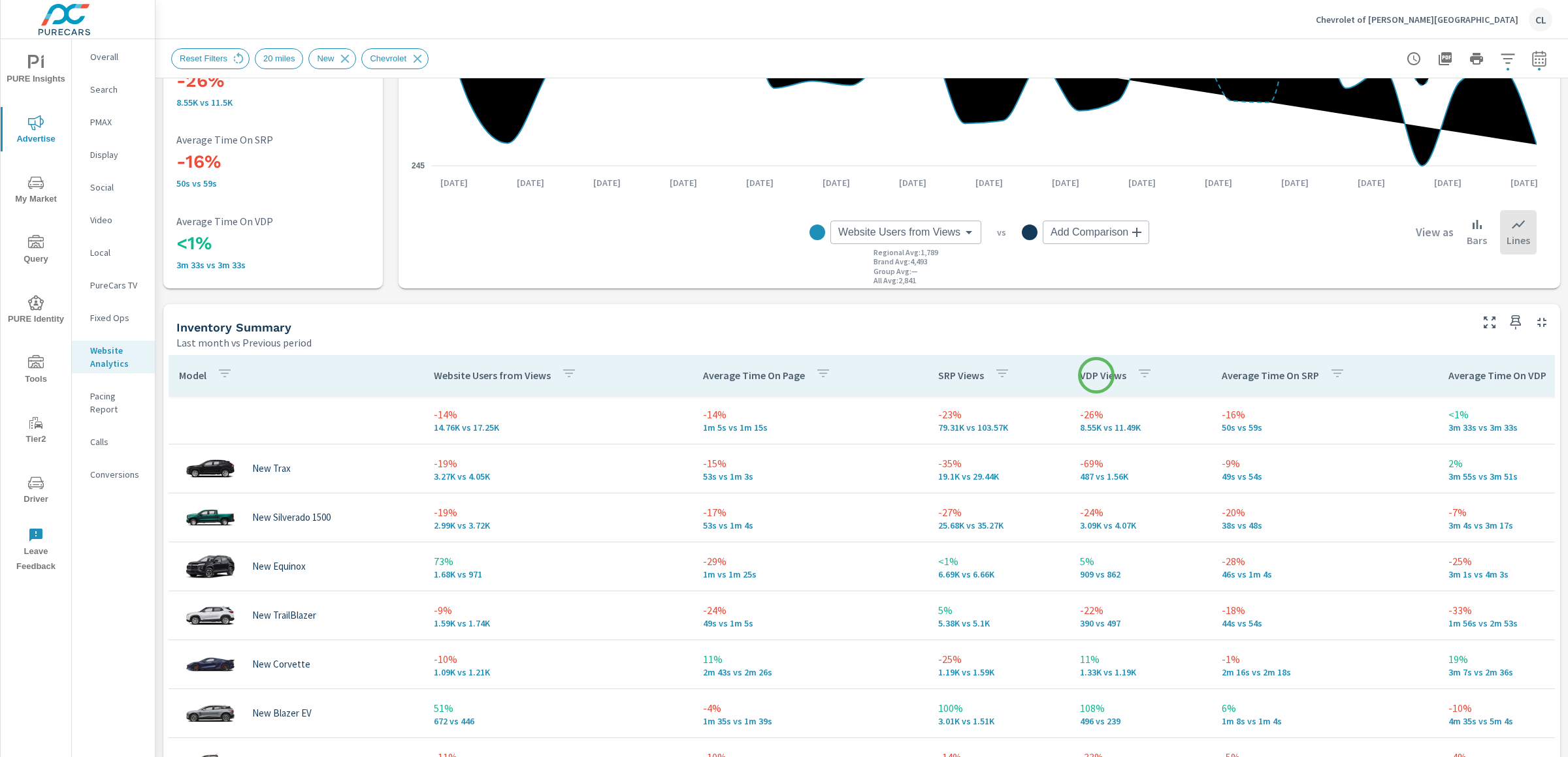
click at [1096, 375] on p "VDP Views" at bounding box center [1102, 375] width 46 height 13
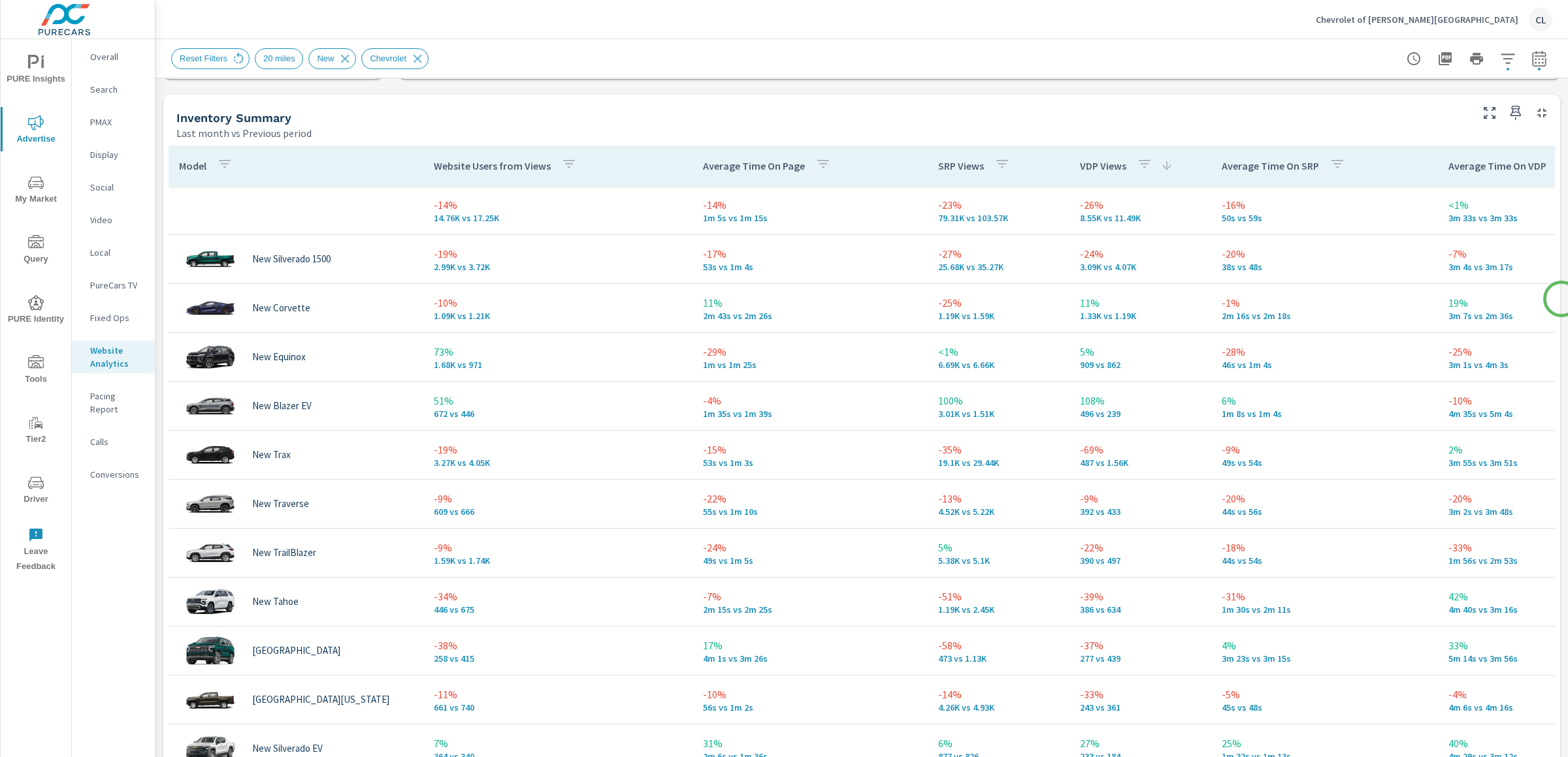
scroll to position [568, 0]
